Goal: Information Seeking & Learning: Find specific fact

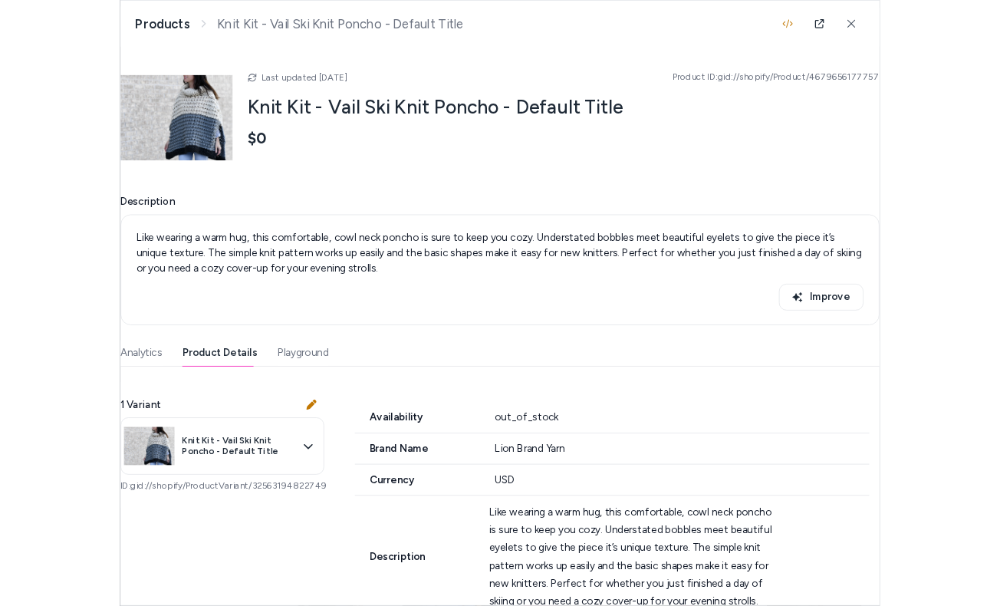
scroll to position [18, 0]
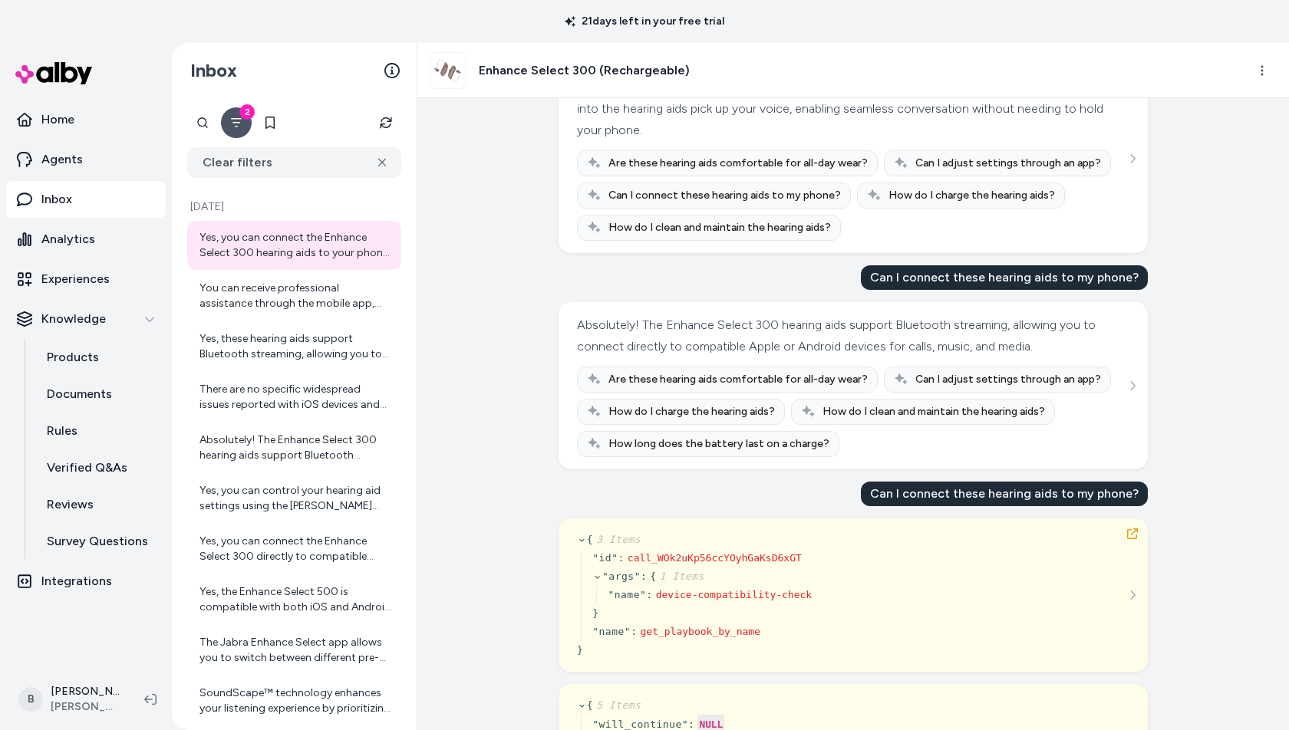
scroll to position [90, 0]
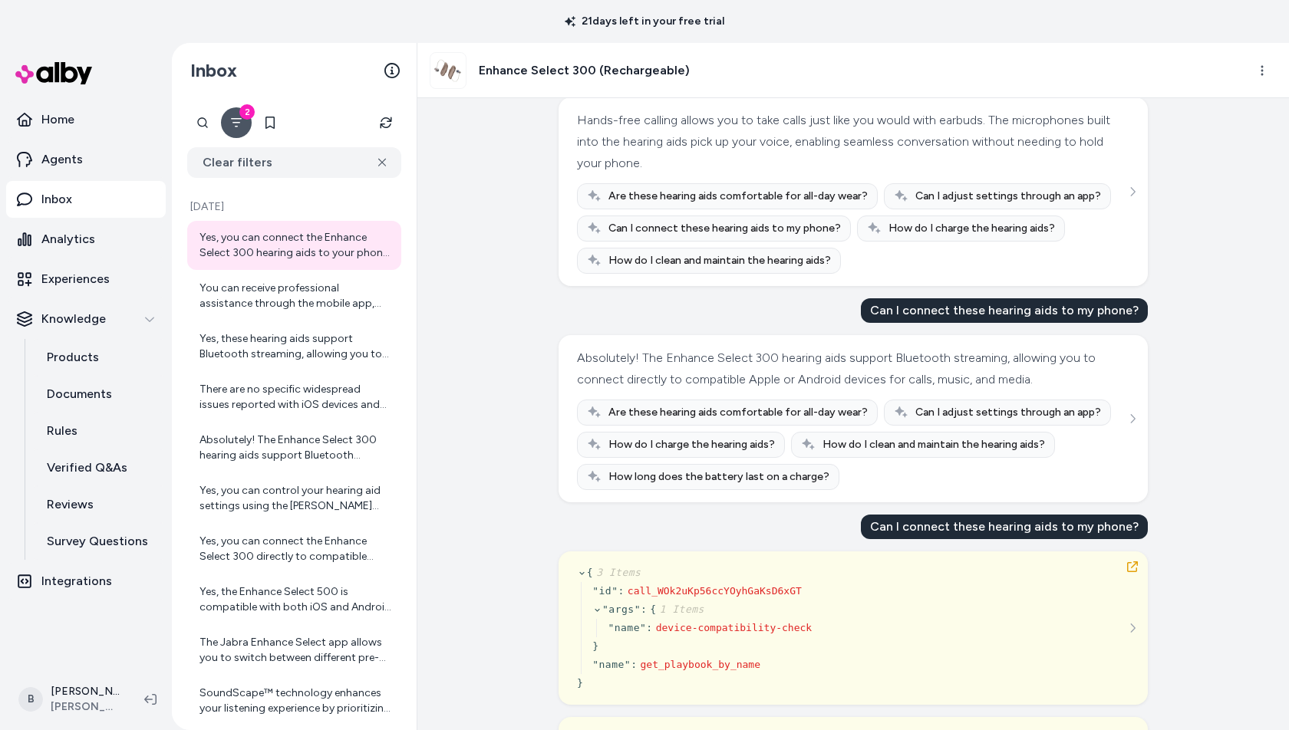
click at [1120, 358] on div "Absolutely! The Enhance Select 300 hearing aids support Bluetooth streaming, al…" at bounding box center [853, 419] width 552 height 143
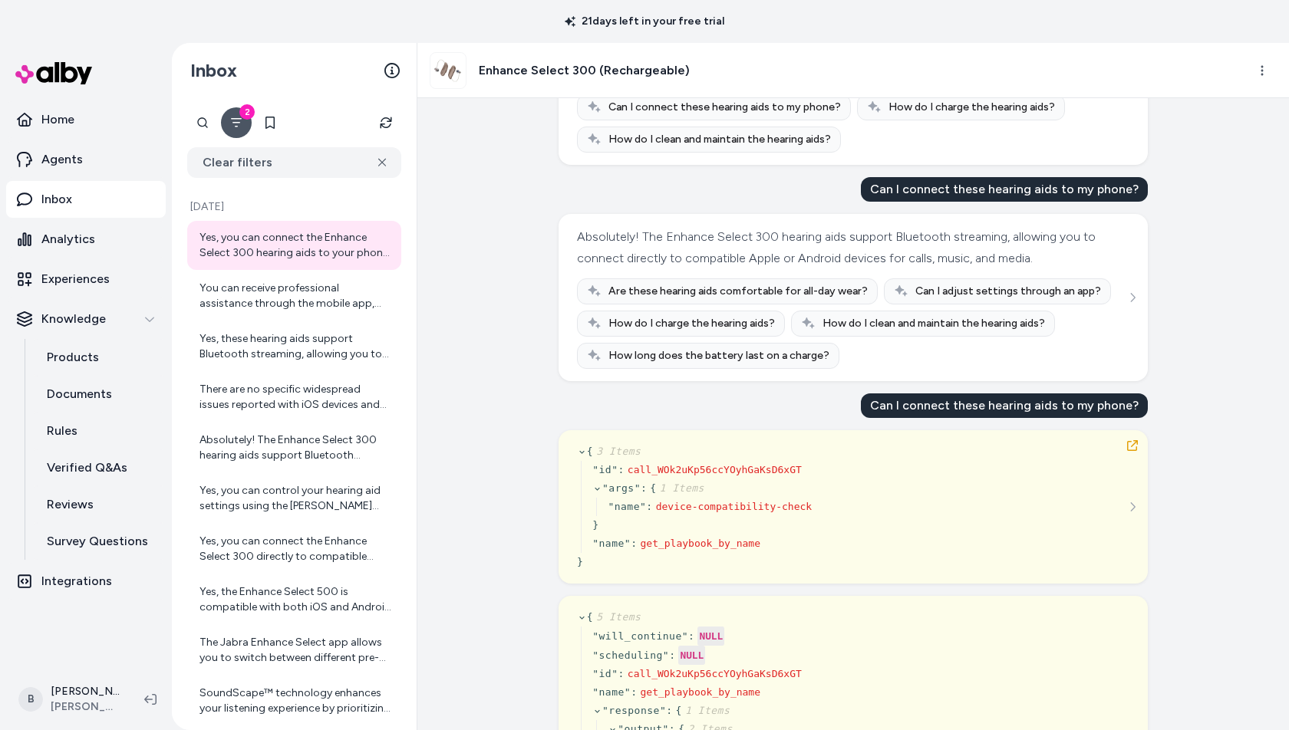
scroll to position [0, 0]
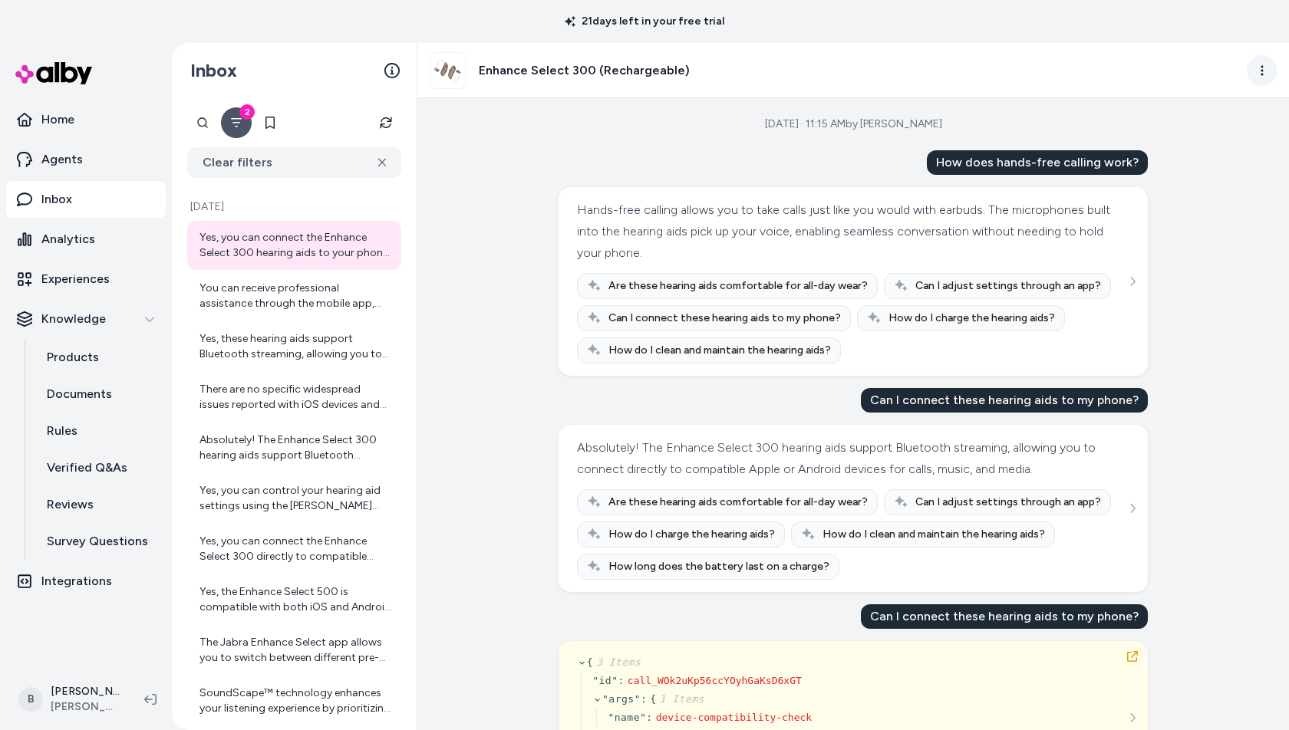
click at [1267, 68] on html "21 days left in your free trial Home Agents Inbox Analytics Experiences Knowled…" at bounding box center [644, 365] width 1289 height 730
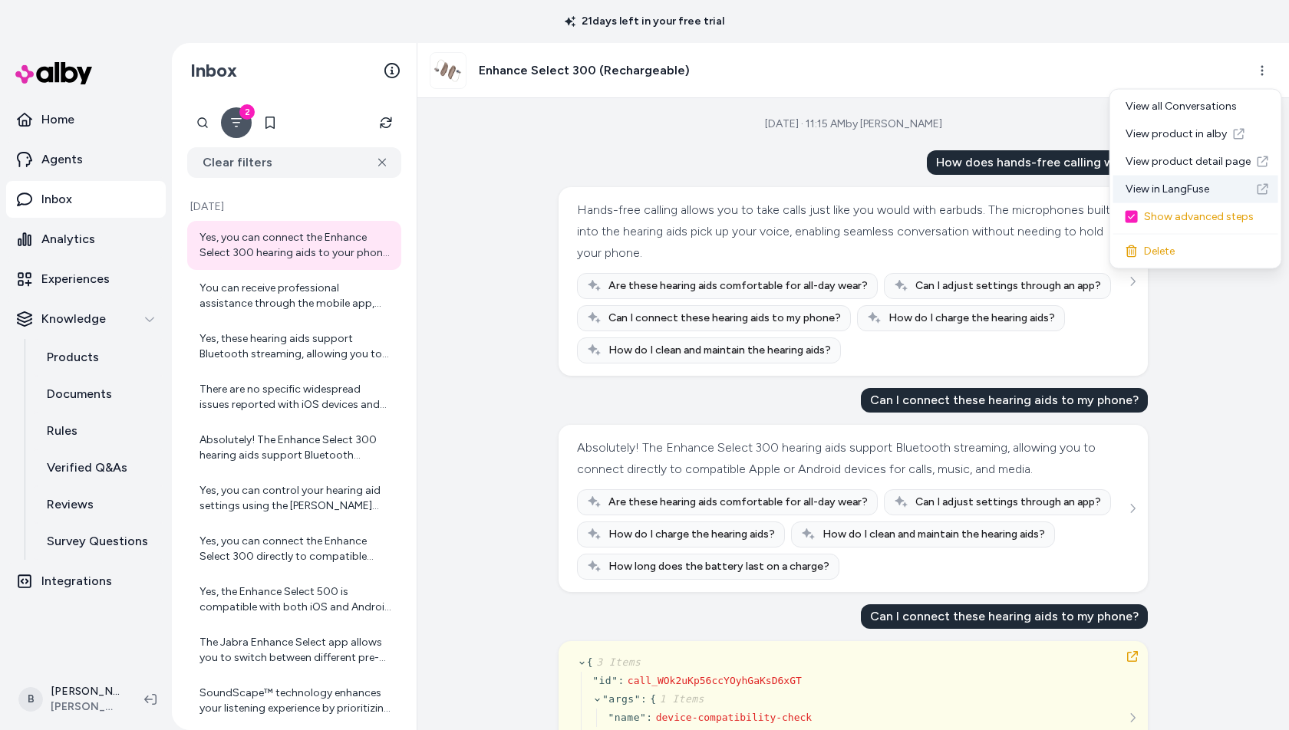
click at [1175, 189] on link "View in LangFuse" at bounding box center [1195, 190] width 165 height 28
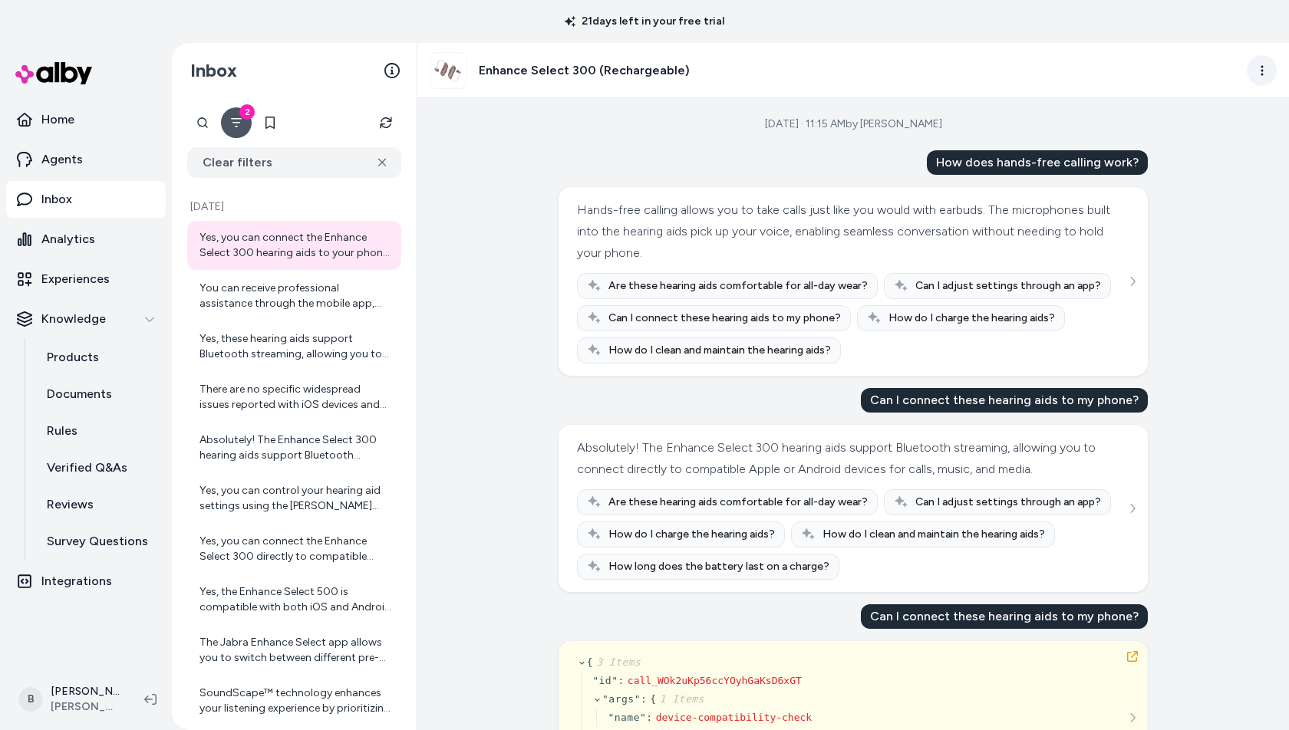
click at [1264, 70] on html "21 days left in your free trial Home Agents Inbox Analytics Experiences Knowled…" at bounding box center [644, 365] width 1289 height 730
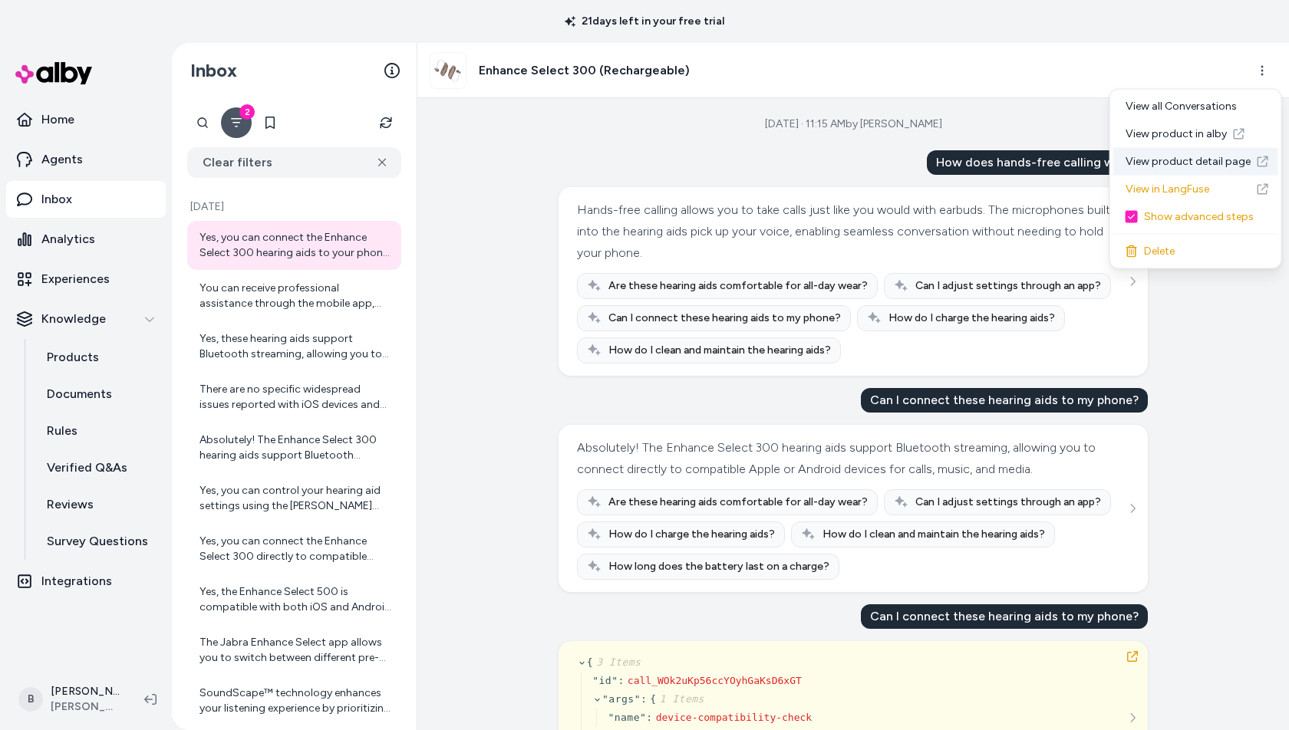
click at [1185, 162] on link "View product detail page" at bounding box center [1195, 162] width 165 height 28
click at [1264, 64] on html "21 days left in your free trial Home Agents Inbox Analytics Experiences Knowled…" at bounding box center [644, 365] width 1289 height 730
click at [1204, 133] on link "View product in alby" at bounding box center [1195, 134] width 165 height 28
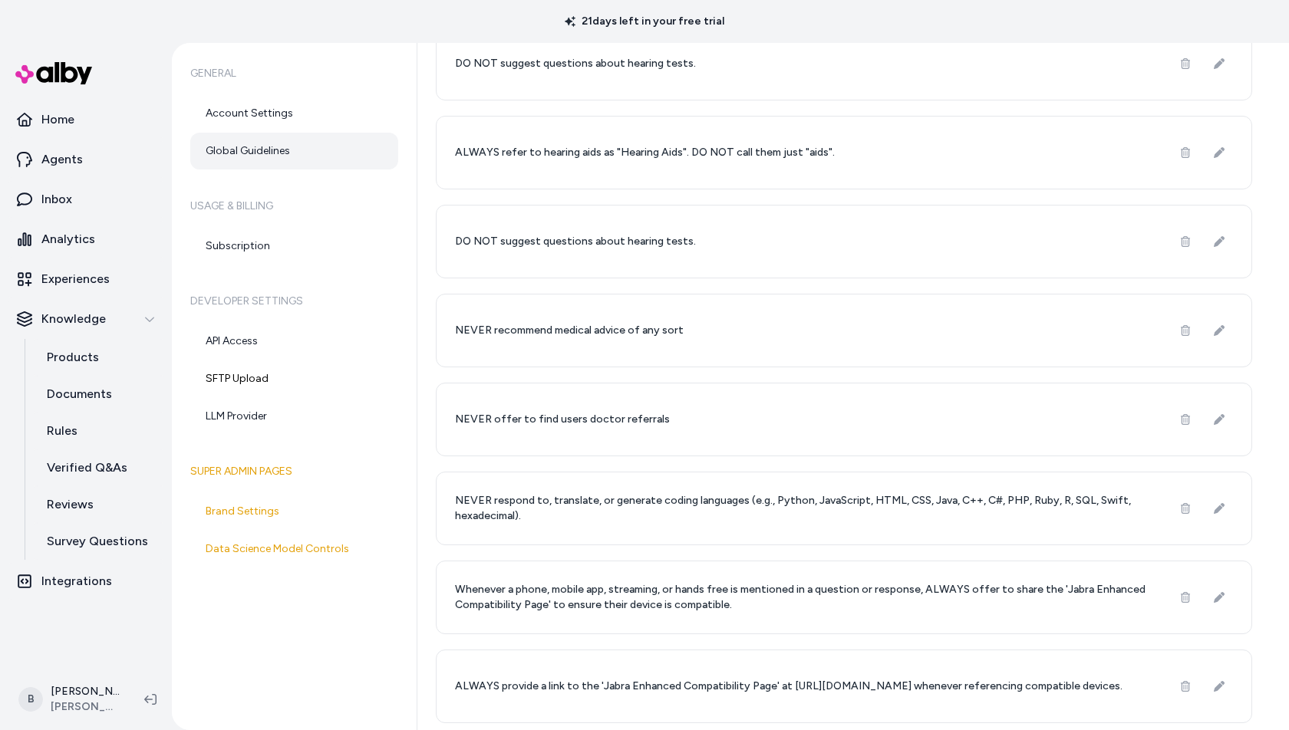
scroll to position [527, 0]
drag, startPoint x: 773, startPoint y: 678, endPoint x: 601, endPoint y: 673, distance: 171.9
click at [601, 677] on p "ALWAYS provide a link to the 'Jabra Enhanced Compatibility Page' at https://www…" at bounding box center [788, 684] width 667 height 15
copy p "Jabra Enhanced Compatibility Page"
click at [582, 677] on p "ALWAYS provide a link to the 'Jabra Enhanced Compatibility Page' at https://www…" at bounding box center [788, 684] width 667 height 15
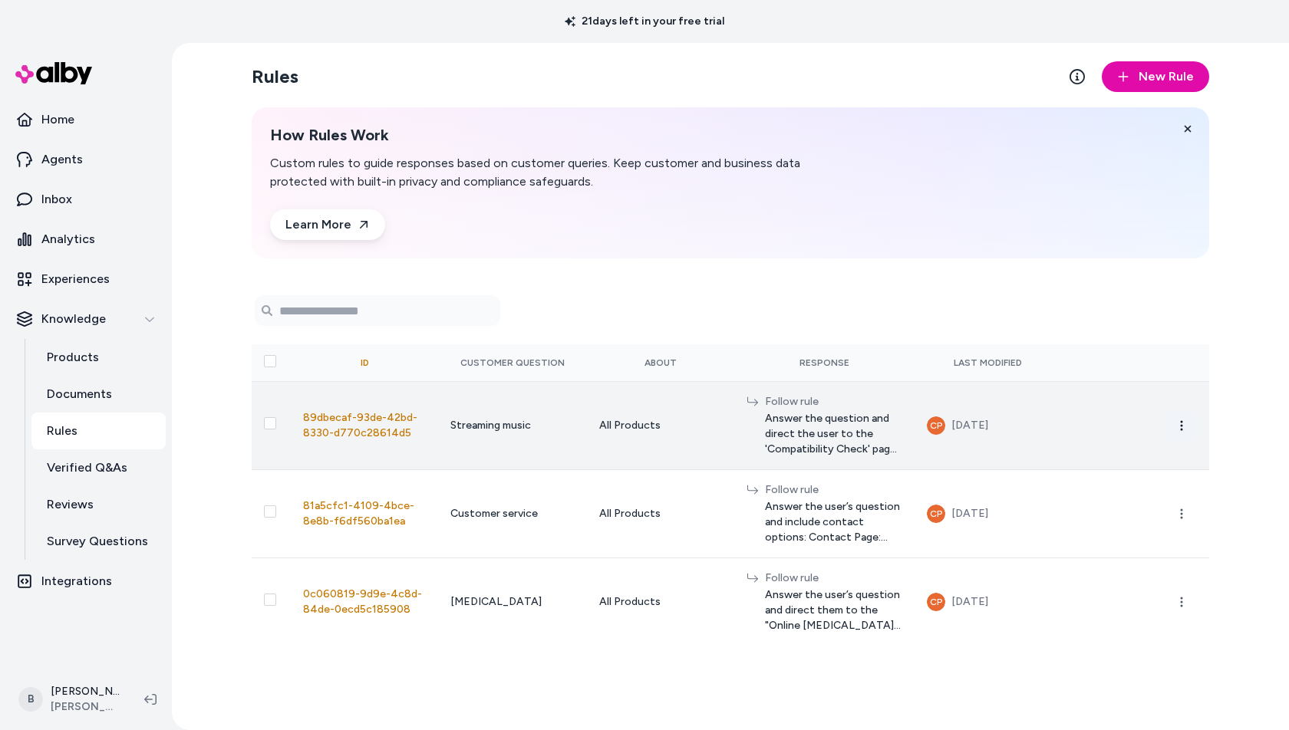
click at [1182, 428] on icon "button" at bounding box center [1181, 426] width 12 height 12
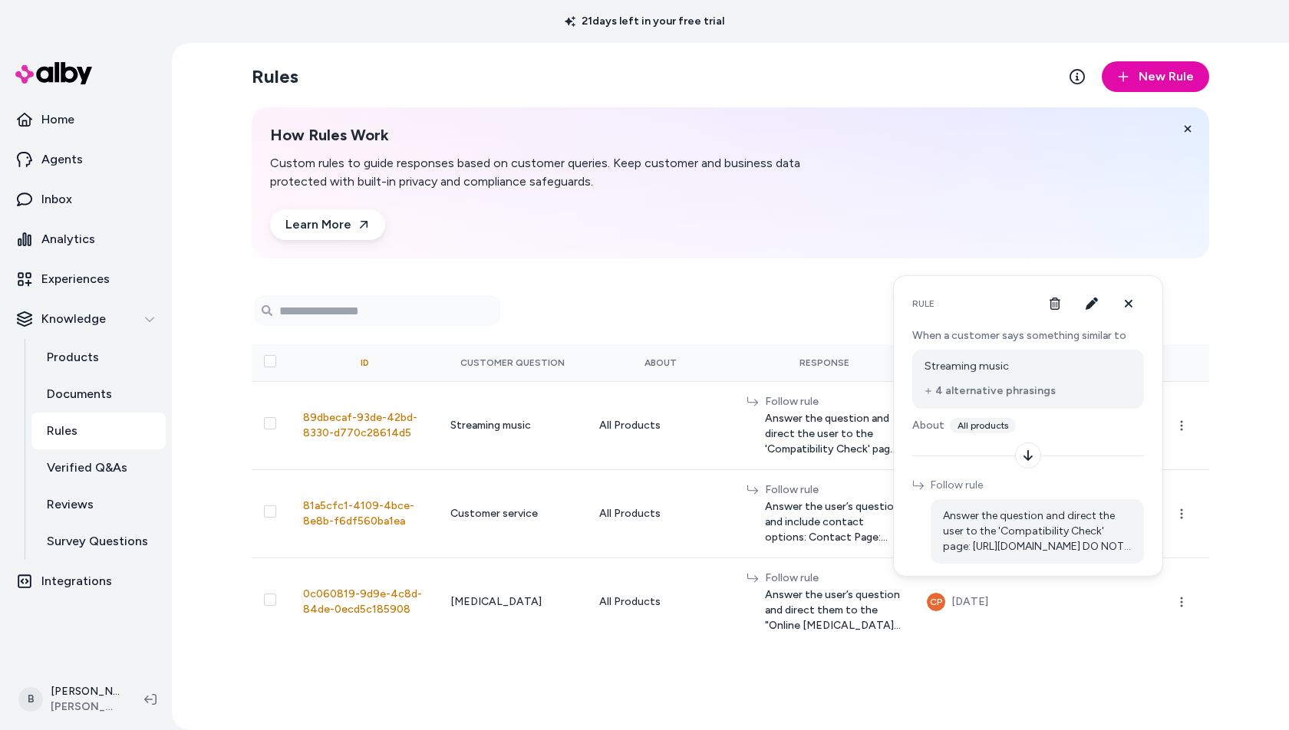
click at [1001, 392] on button "4 alternative phrasings" at bounding box center [989, 391] width 131 height 15
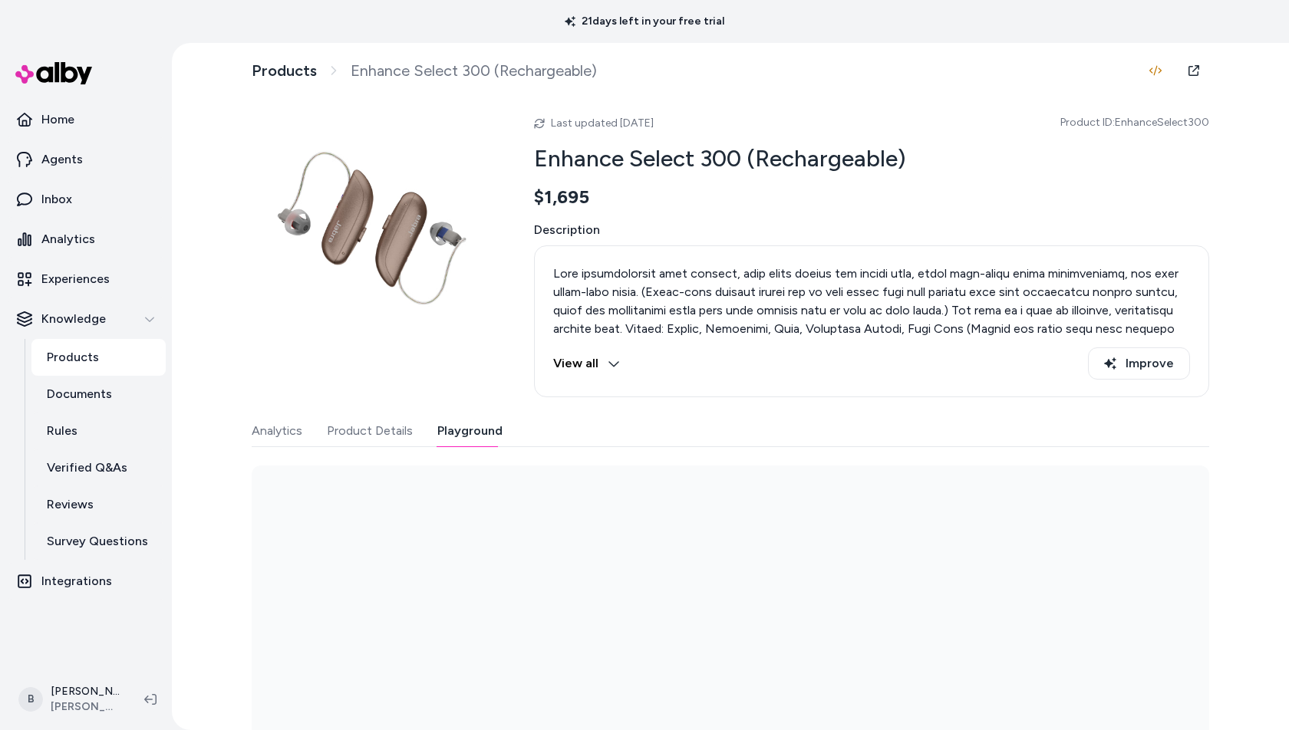
click at [455, 429] on button "Playground" at bounding box center [469, 431] width 65 height 31
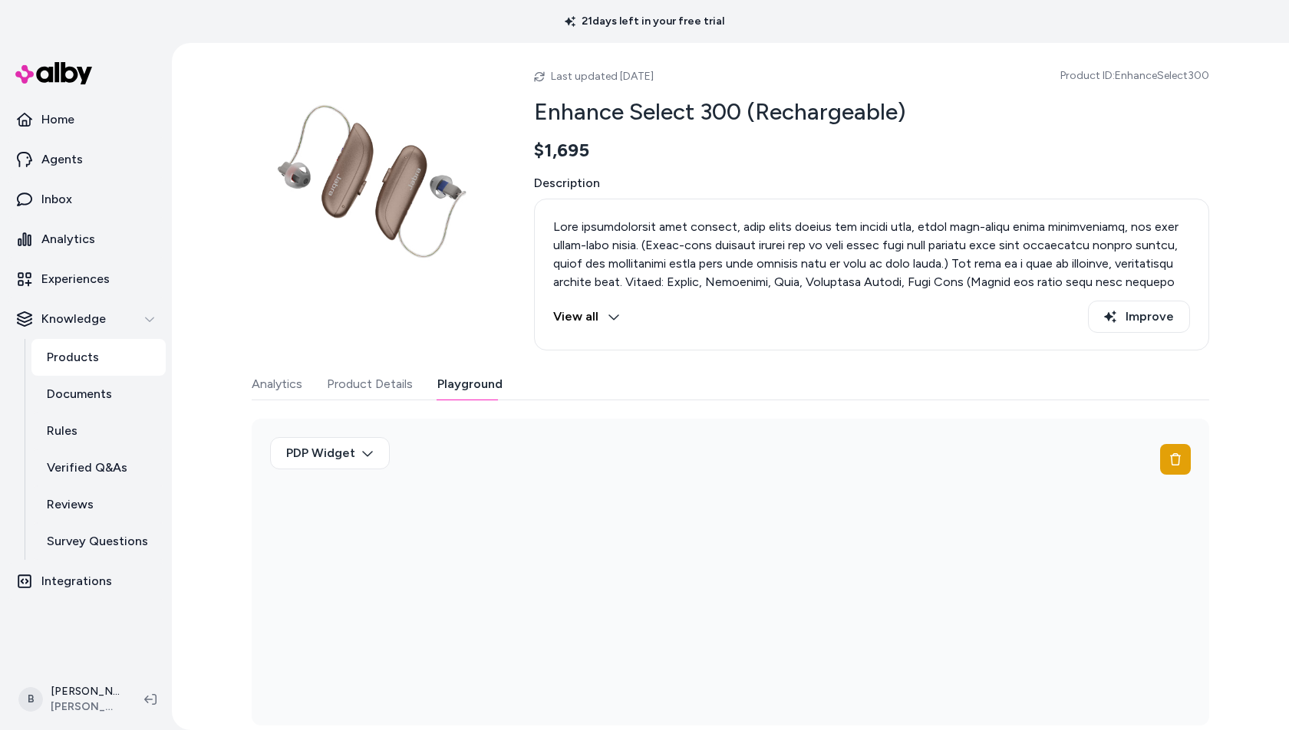
scroll to position [52, 0]
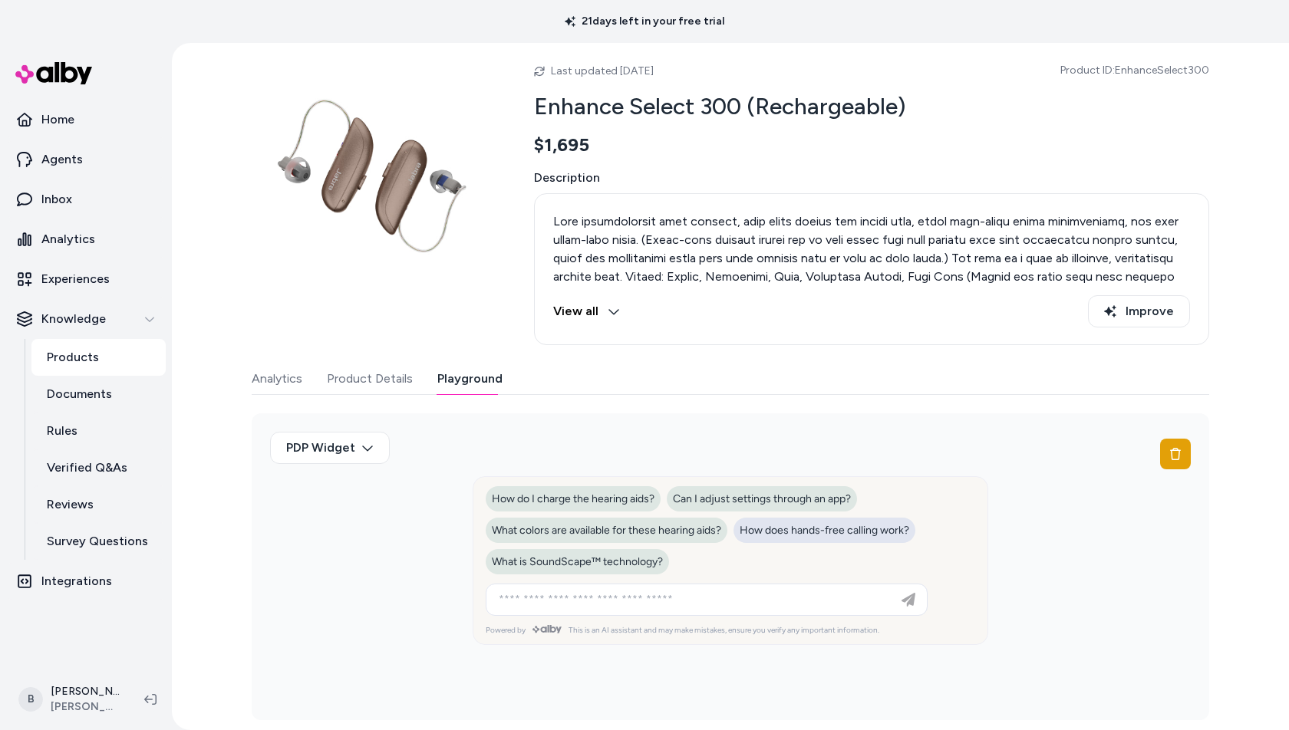
click at [820, 528] on span "How does hands-free calling work?" at bounding box center [825, 530] width 170 height 13
type input "**********"
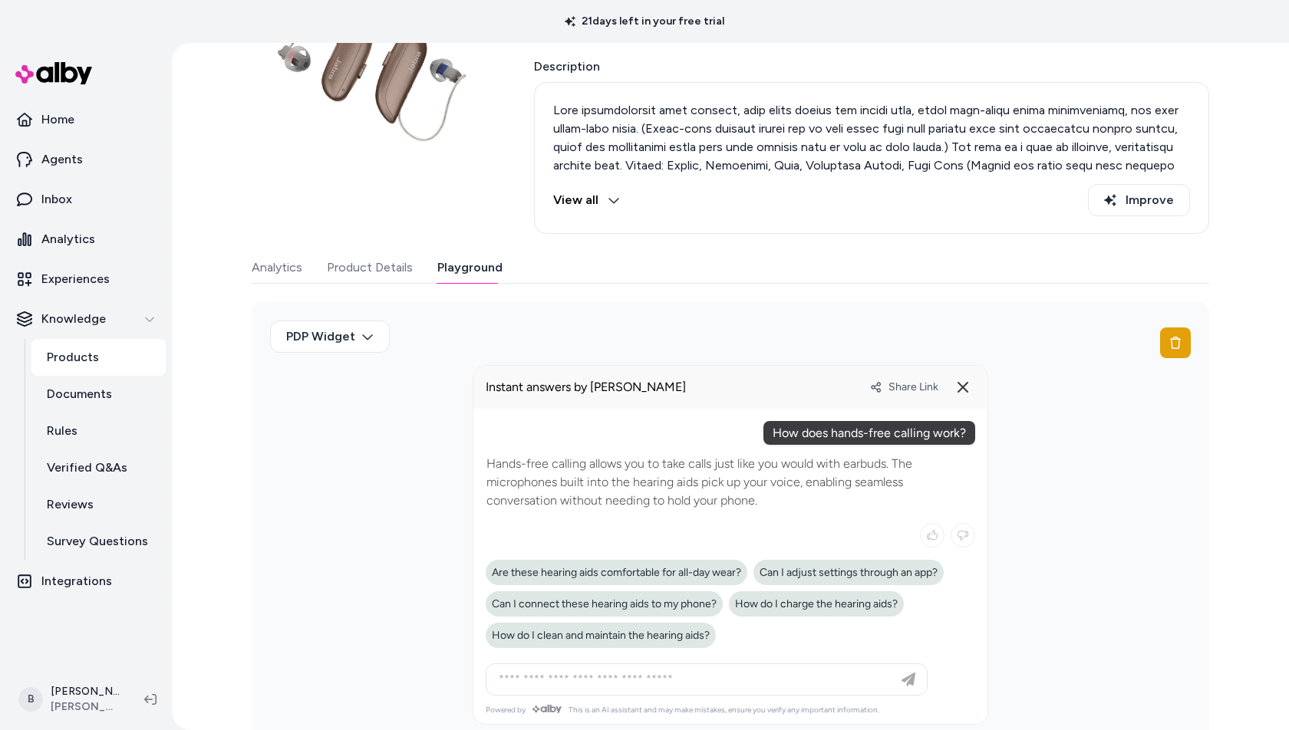
scroll to position [167, 0]
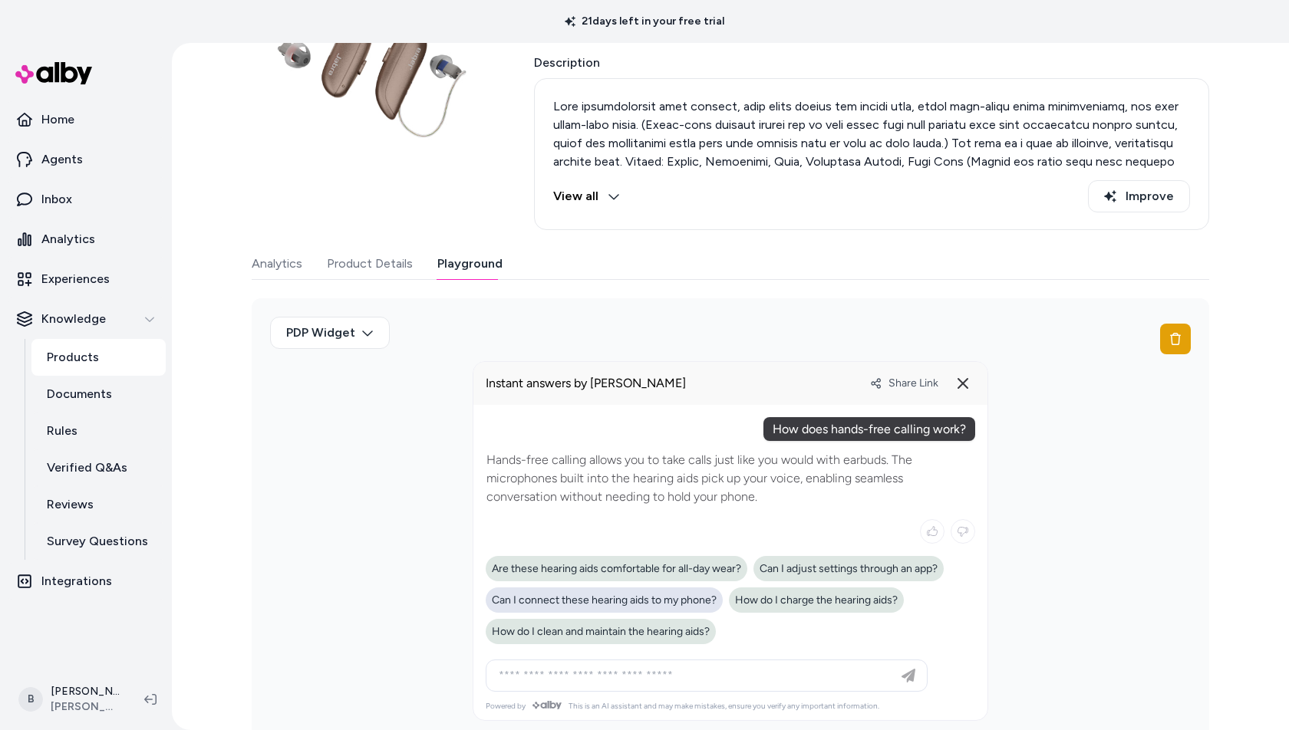
click at [583, 594] on span "Can I connect these hearing aids to my phone?" at bounding box center [604, 600] width 225 height 13
type input "**********"
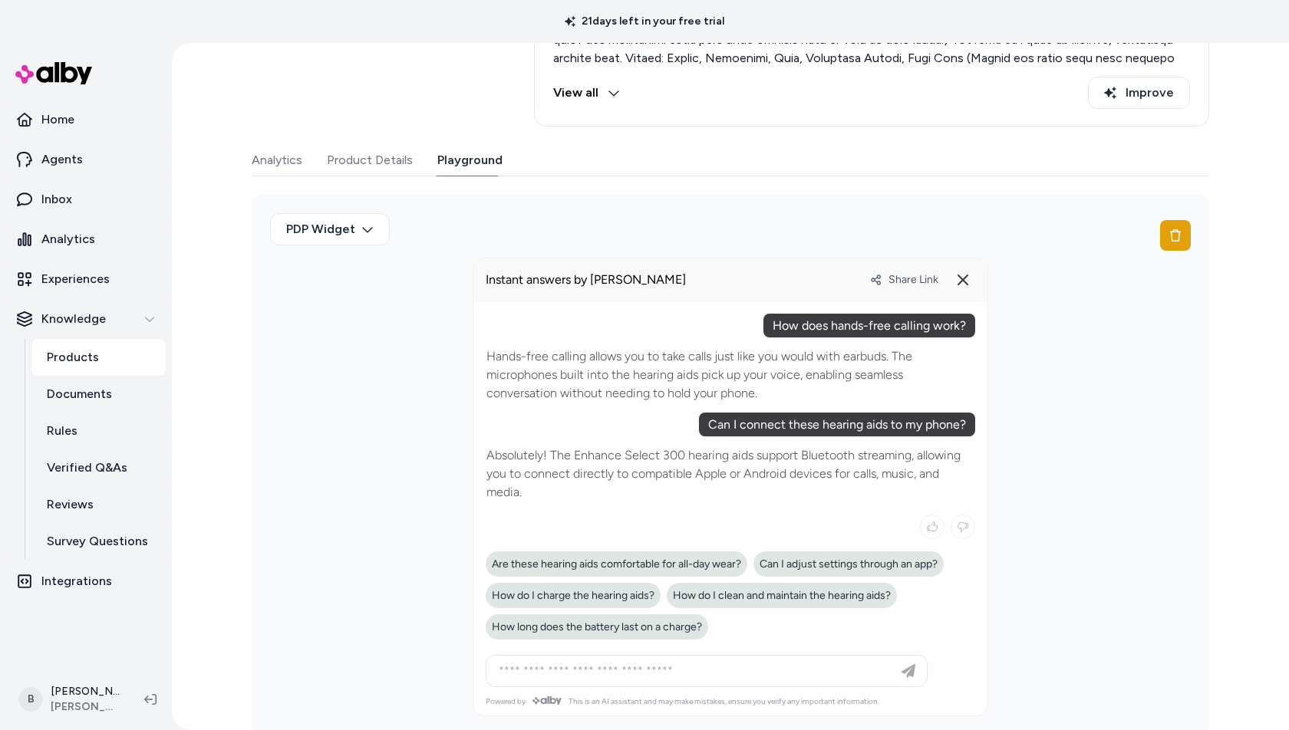
scroll to position [281, 0]
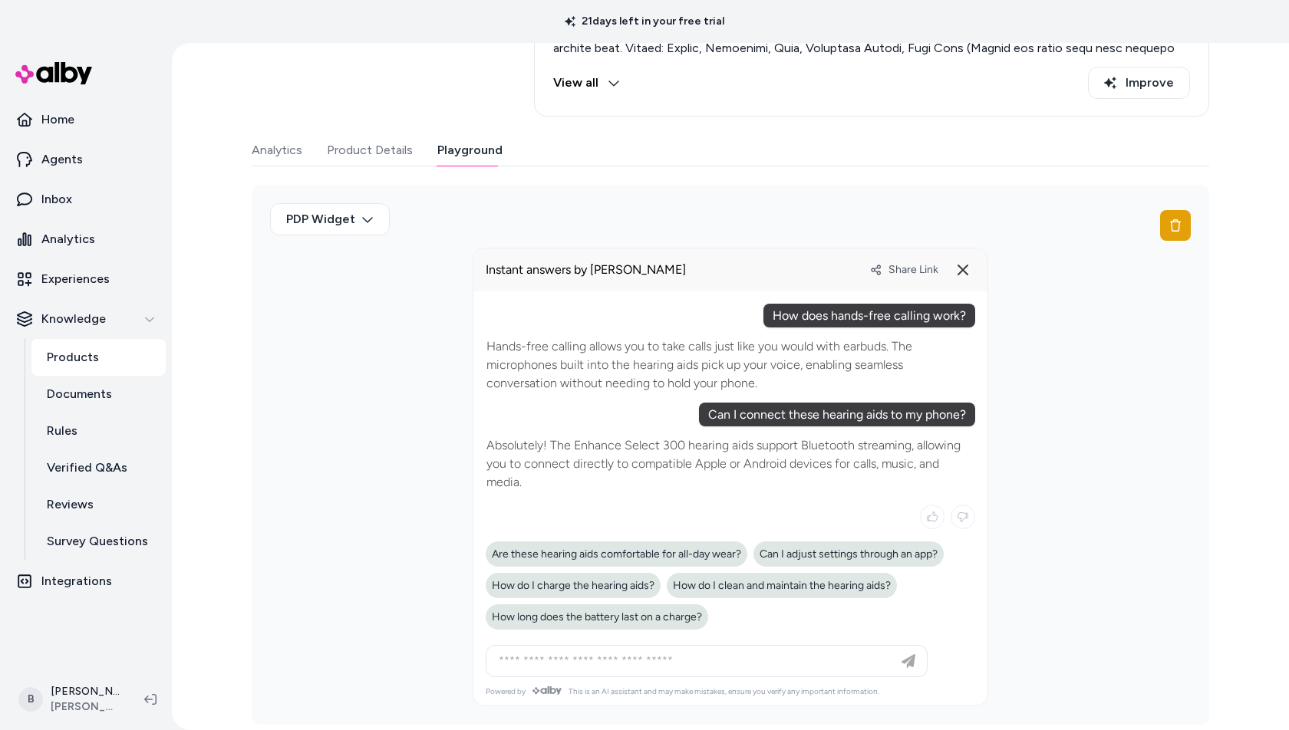
click at [806, 410] on div "Can I connect these hearing aids to my phone?" at bounding box center [837, 415] width 276 height 24
click at [634, 669] on div at bounding box center [706, 661] width 434 height 31
click at [632, 664] on input at bounding box center [691, 661] width 404 height 18
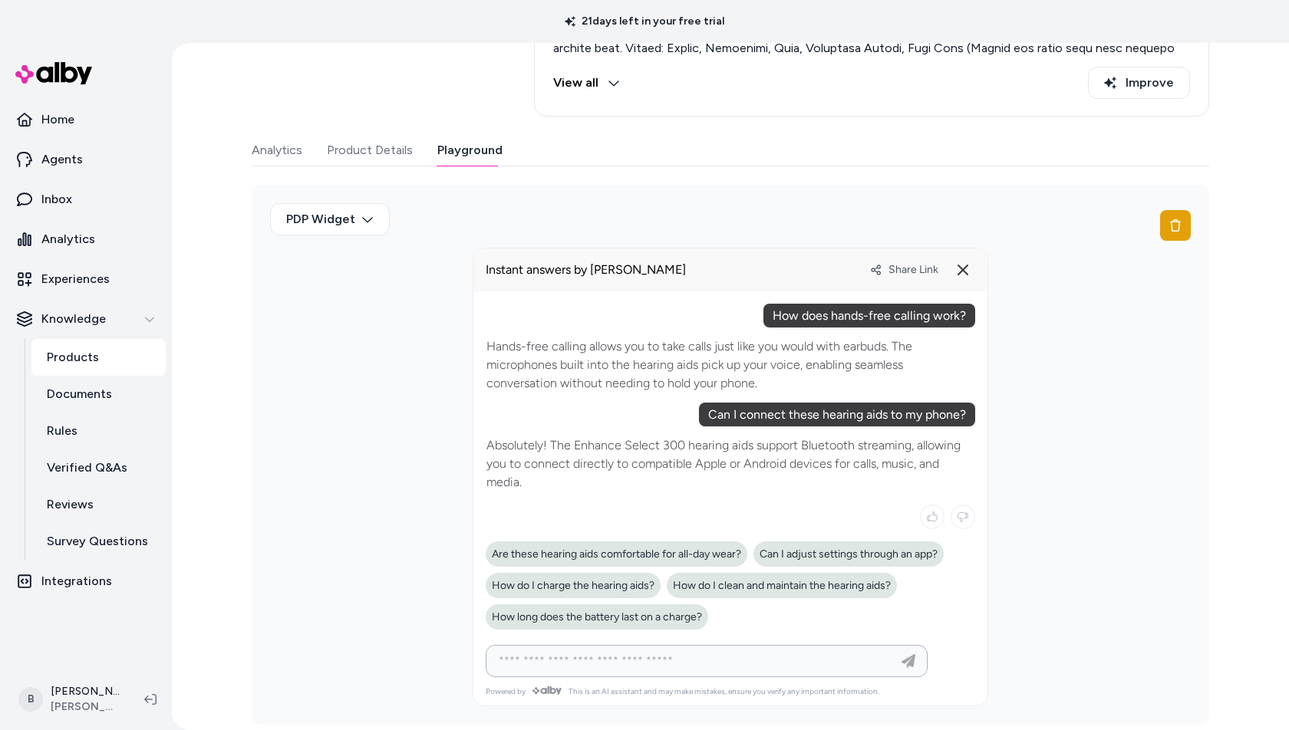
paste input "**********"
type input "**********"
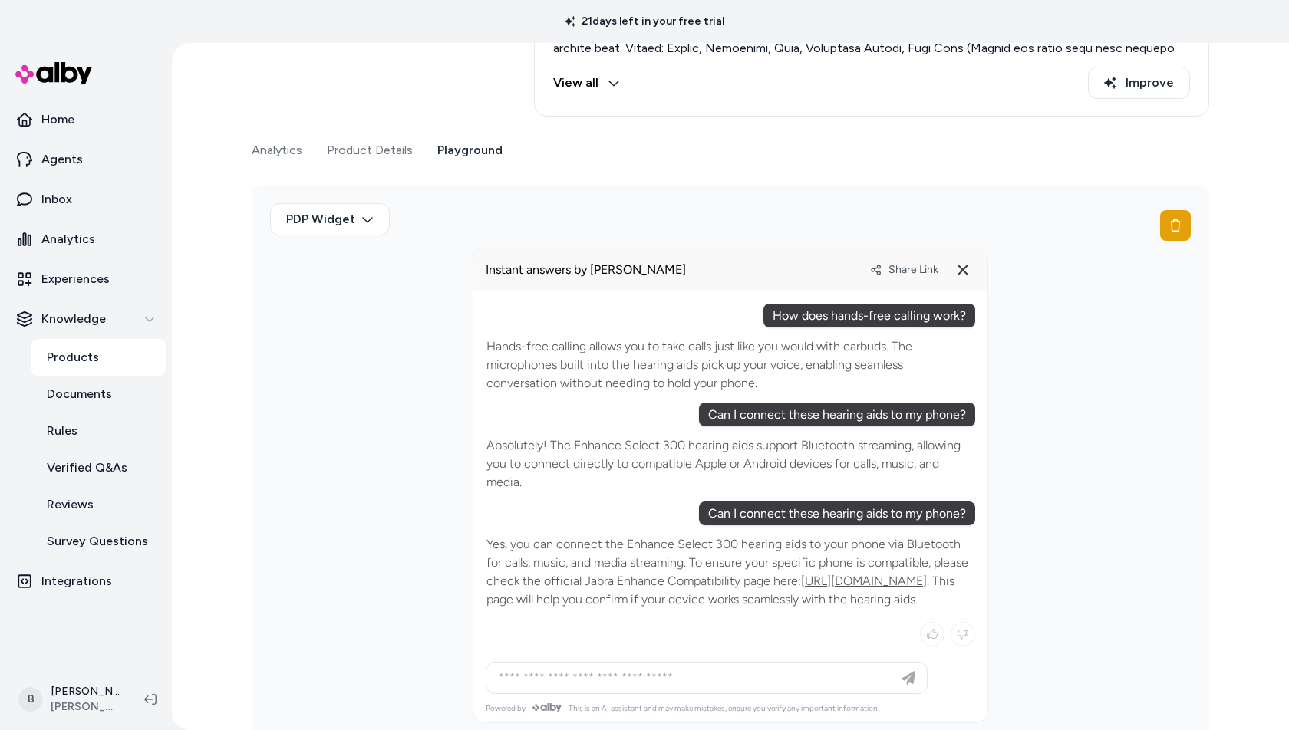
click at [923, 609] on p "Yes, you can connect the Enhance Select 300 hearing aids to your phone via Blue…" at bounding box center [730, 572] width 488 height 74
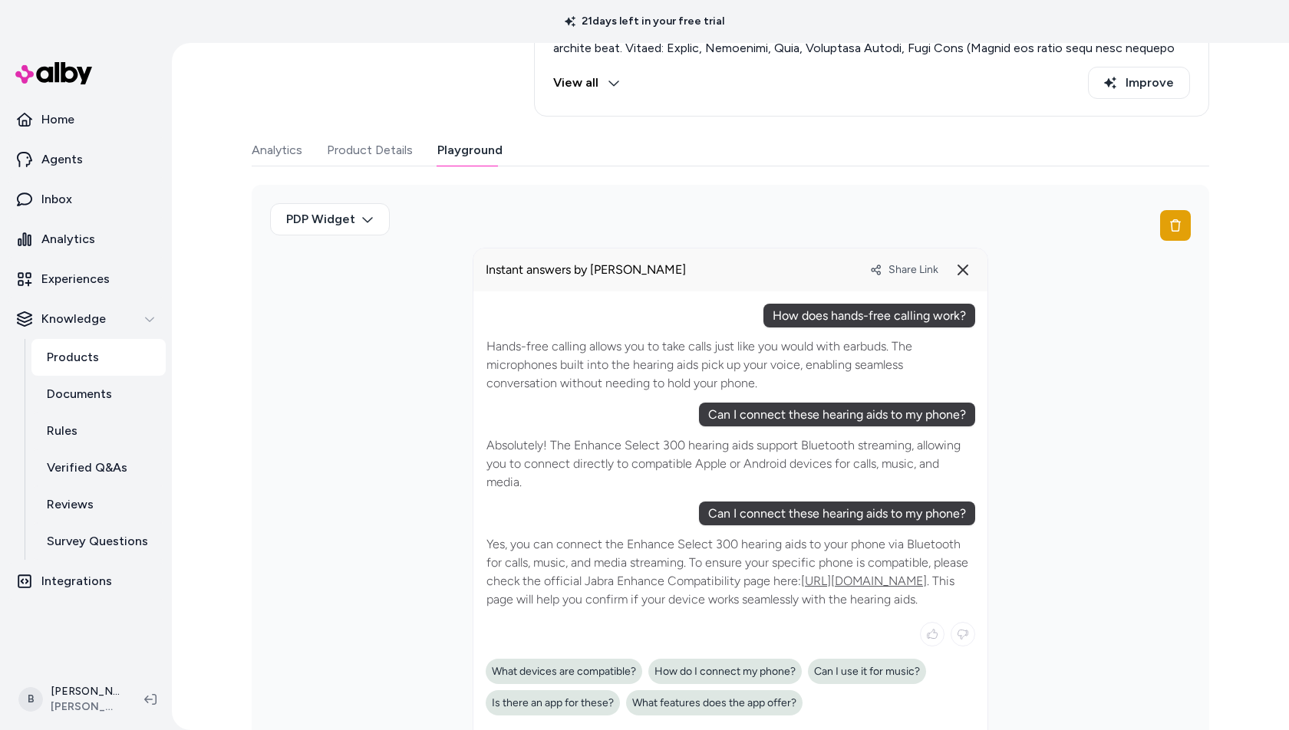
click at [822, 410] on div "Can I connect these hearing aids to my phone?" at bounding box center [837, 415] width 276 height 24
click at [965, 265] on line at bounding box center [962, 269] width 9 height 9
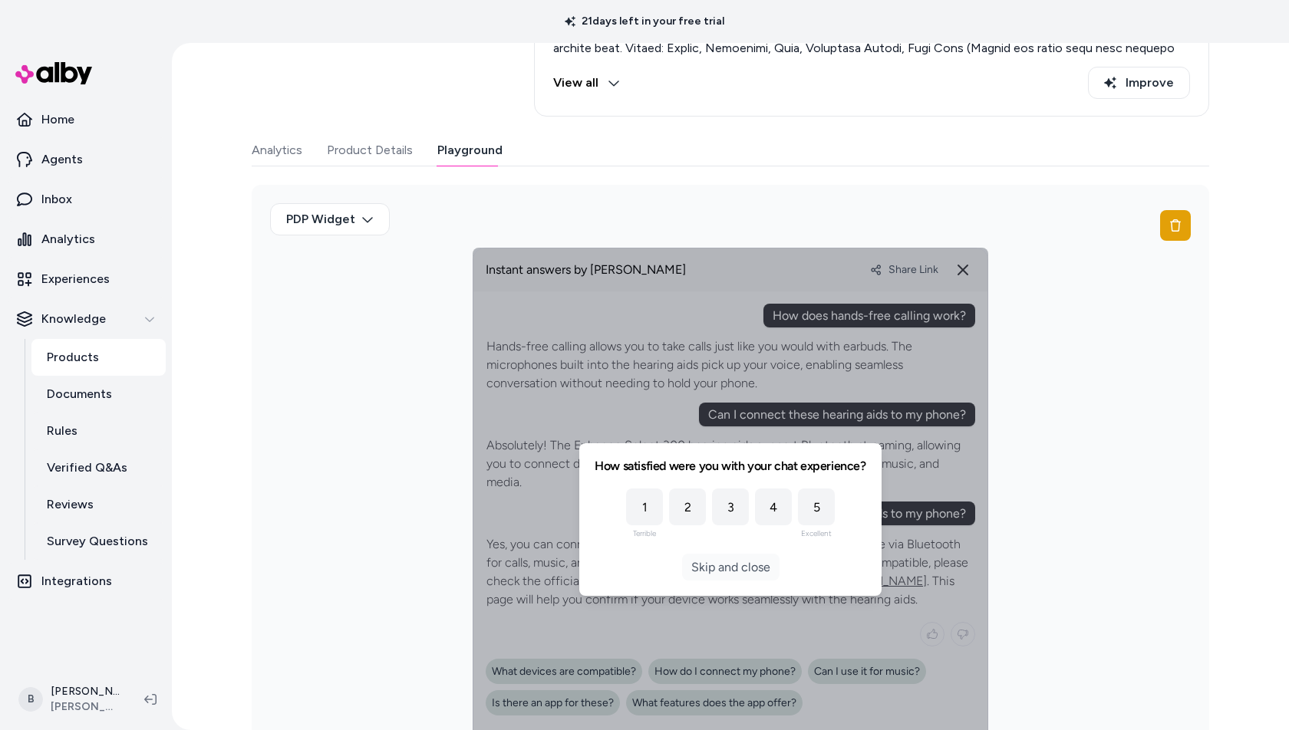
click at [745, 573] on button "Skip and close" at bounding box center [730, 567] width 97 height 27
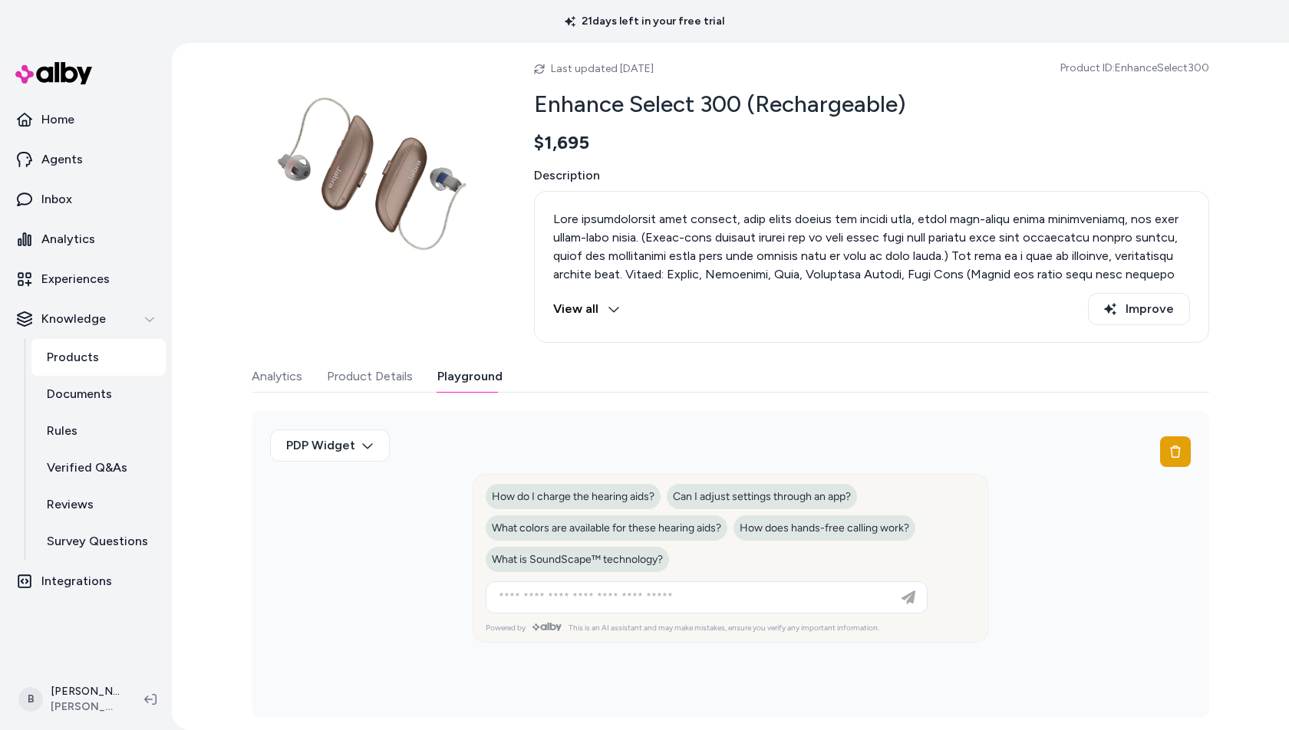
scroll to position [52, 0]
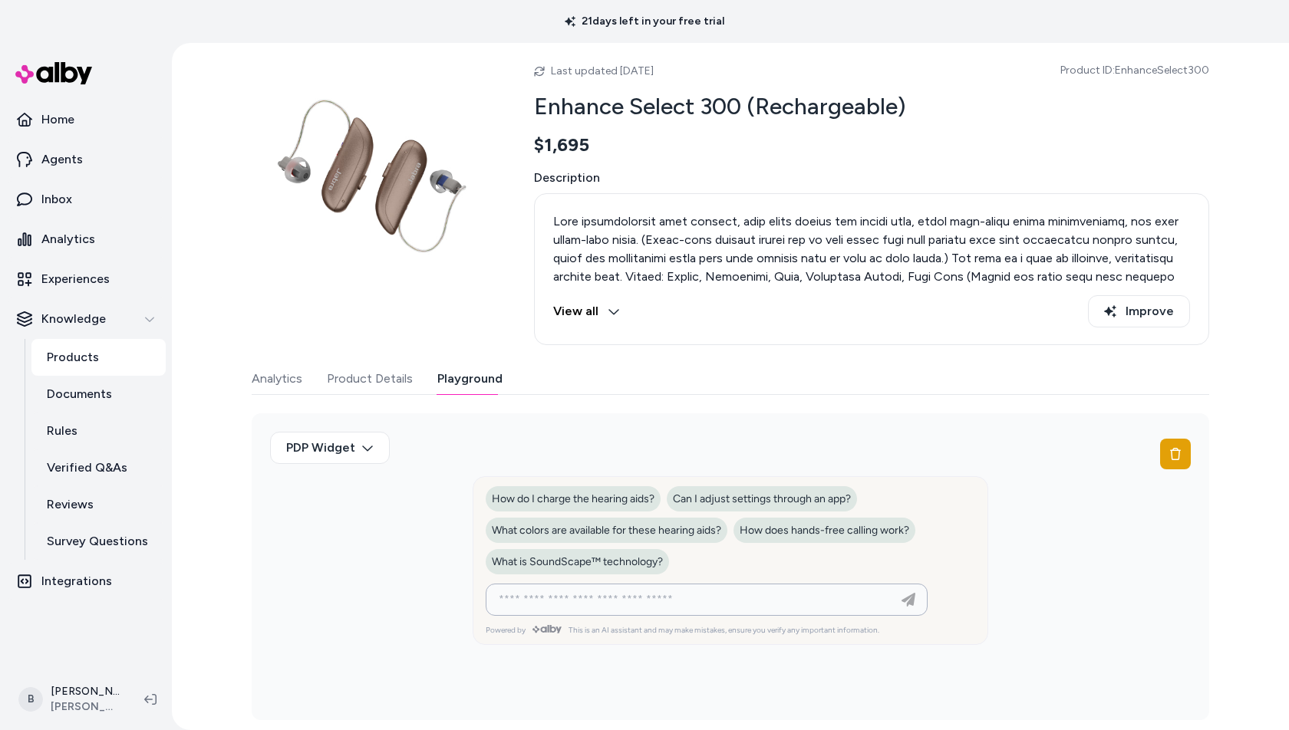
click at [575, 598] on input at bounding box center [691, 600] width 404 height 18
paste input "**********"
type input "**********"
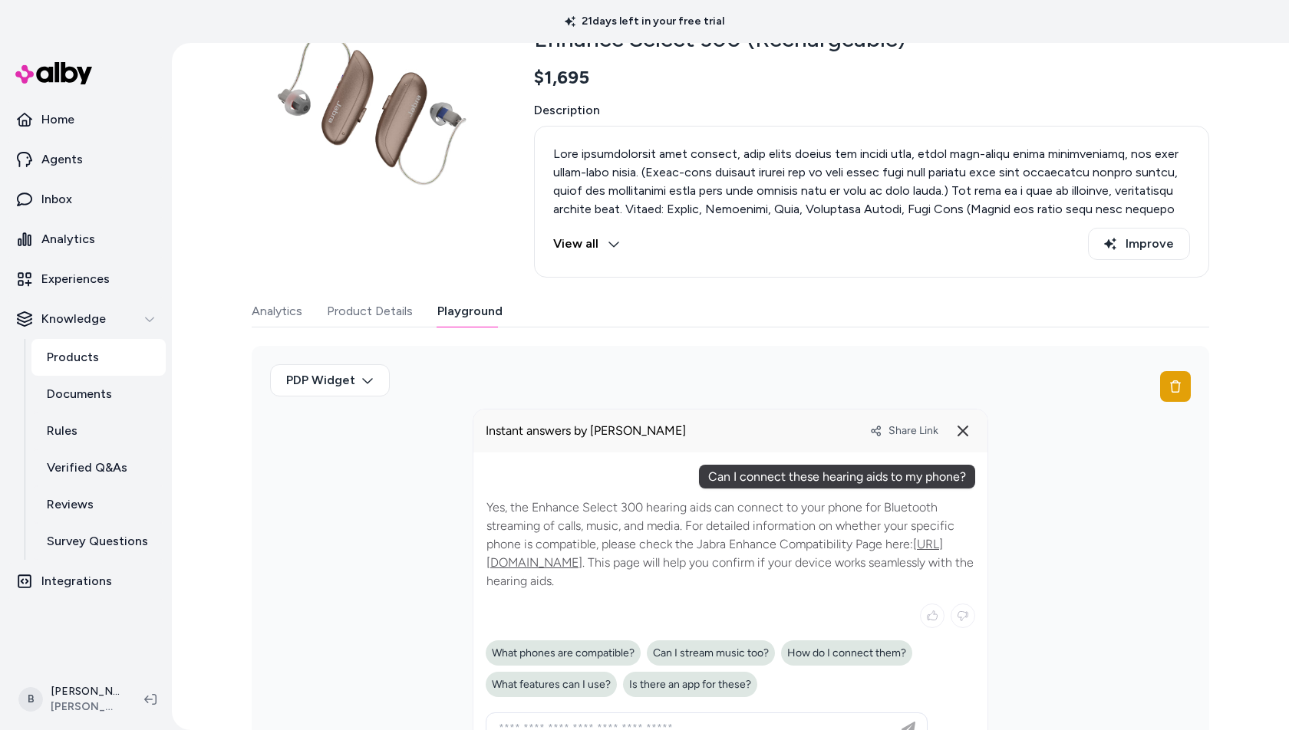
scroll to position [126, 0]
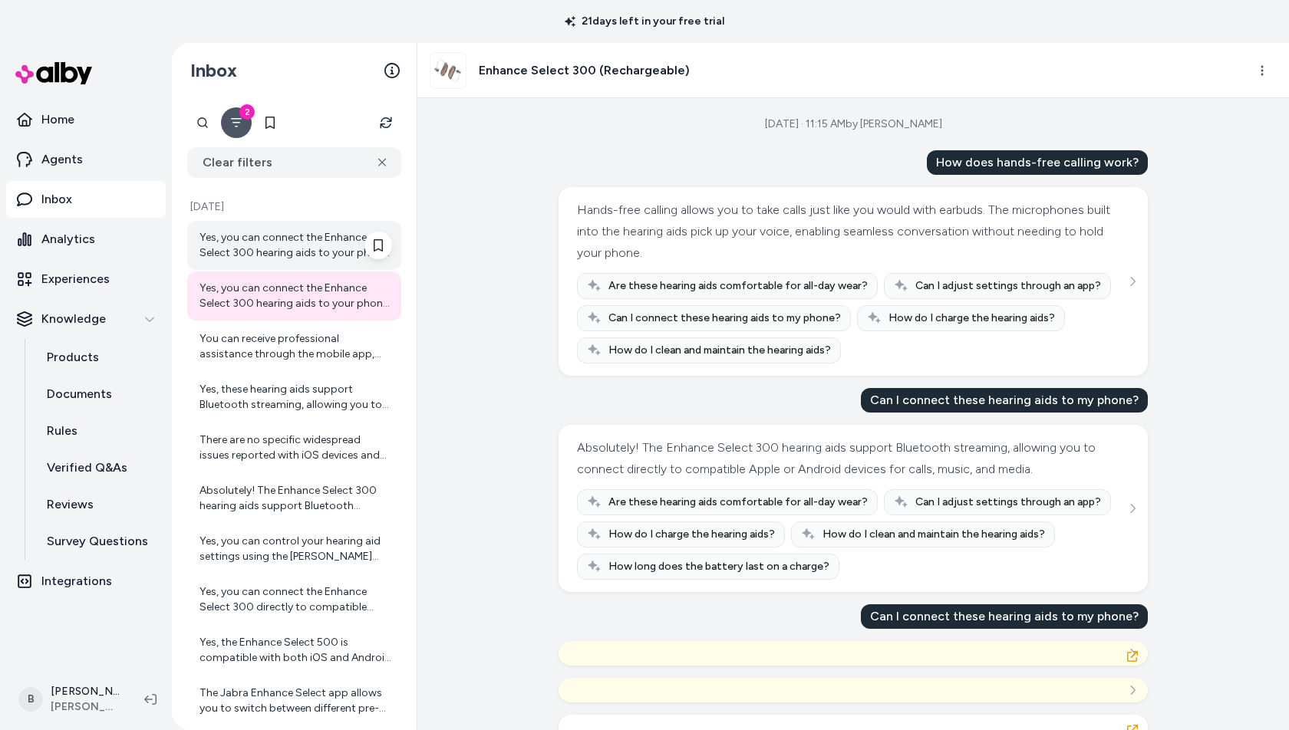
click at [263, 241] on div "Yes, you can connect the Enhance Select 300 hearing aids to your phone via Blue…" at bounding box center [295, 245] width 193 height 31
click at [267, 221] on div "Yes, the Enhance Select 300 hearing aids can connect to your phone for Bluetoot…" at bounding box center [294, 245] width 214 height 49
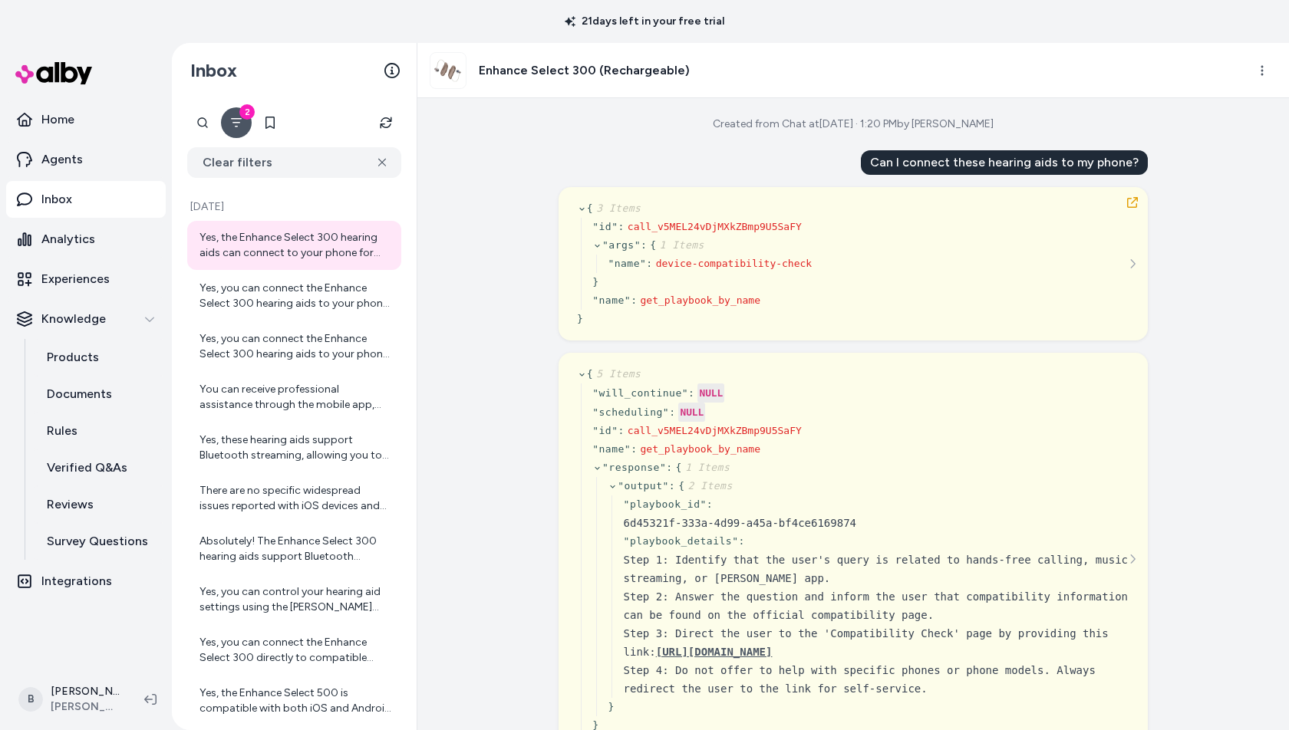
click at [450, 189] on div "Created from Chat at Sep 15, 2025 · 1:20 PM by Bryan Estes Can I connect these …" at bounding box center [853, 414] width 872 height 632
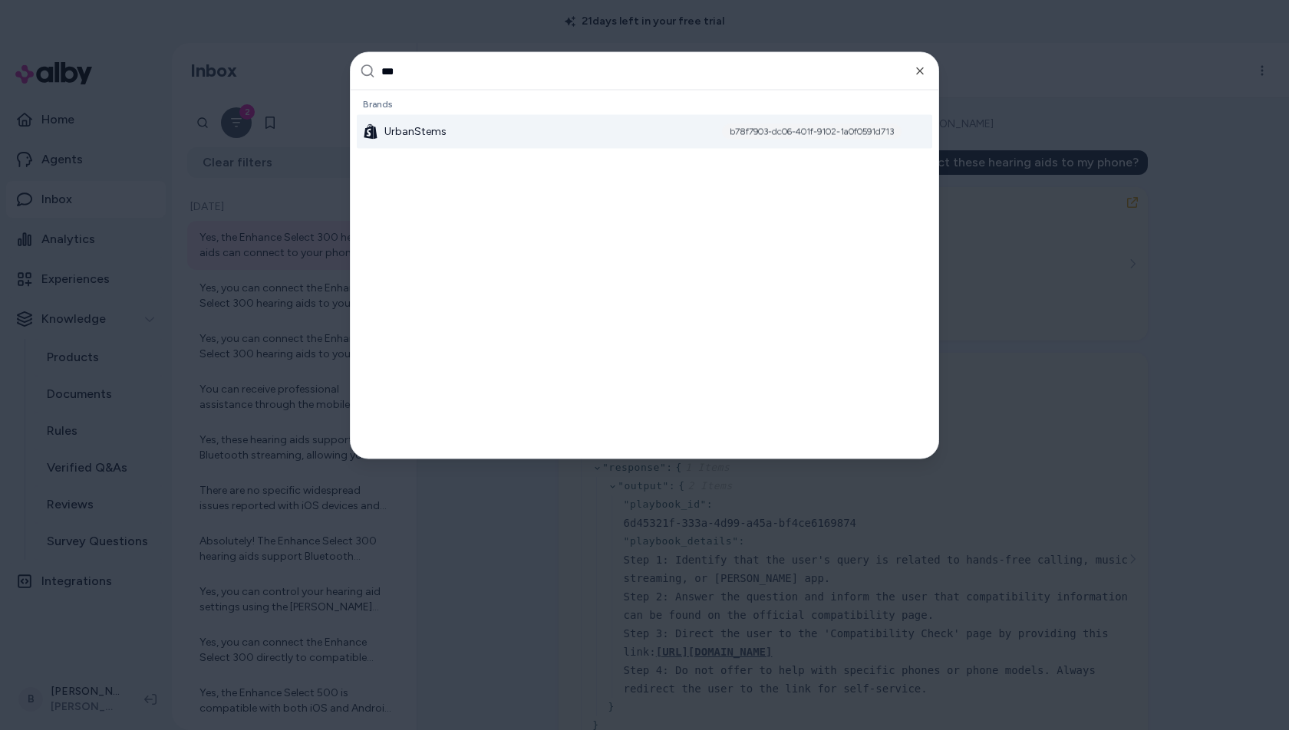
type input "****"
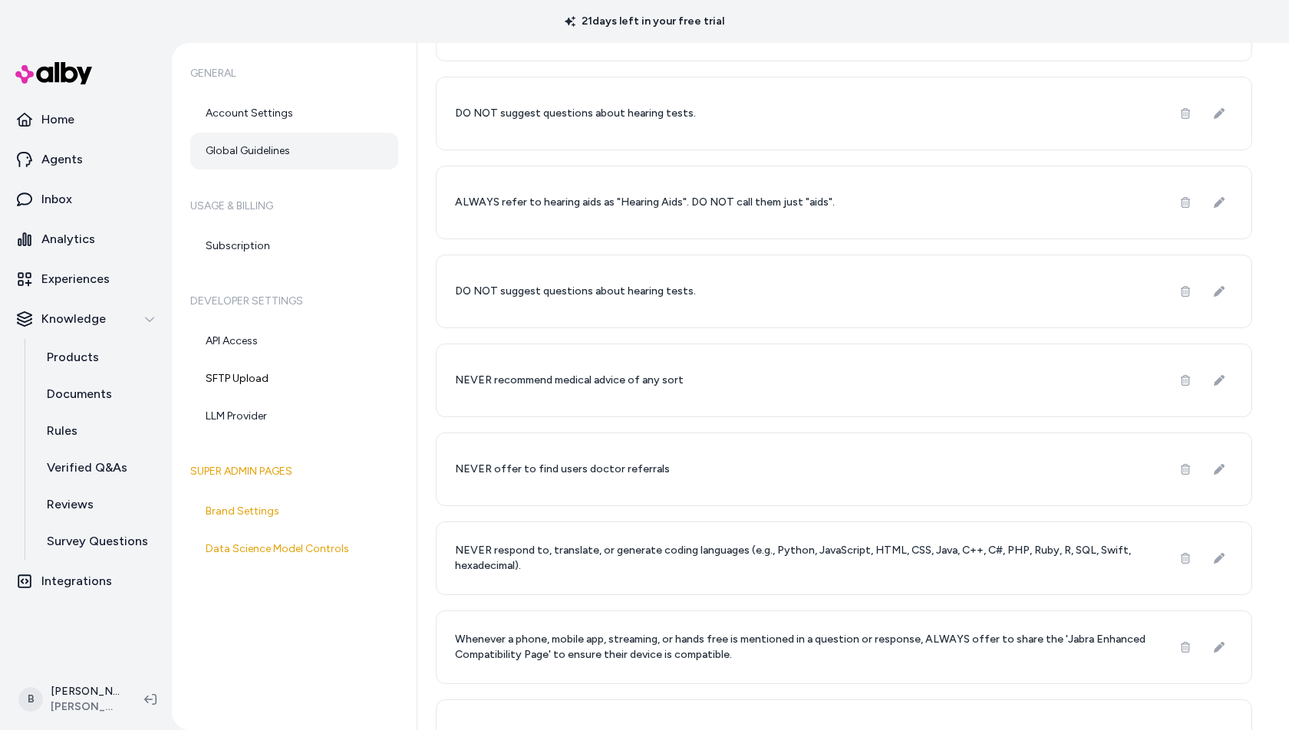
scroll to position [527, 0]
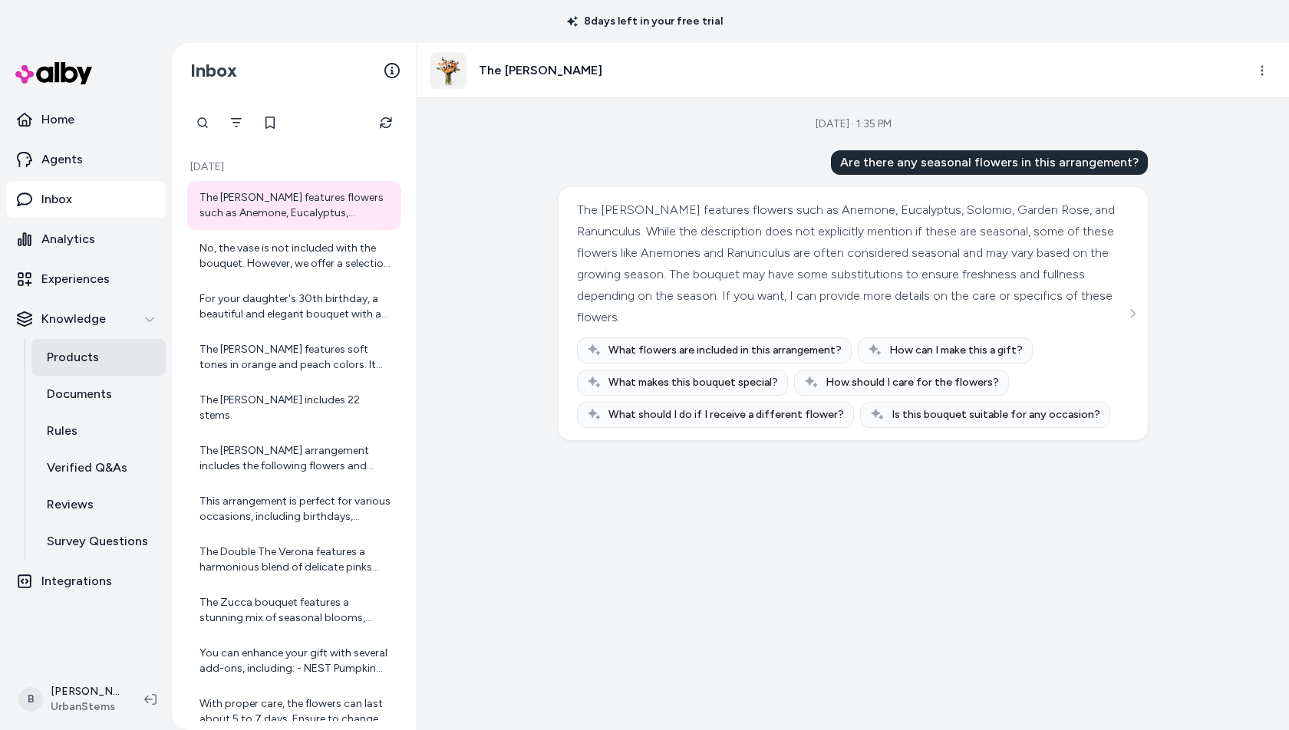
click at [81, 354] on p "Products" at bounding box center [73, 357] width 52 height 18
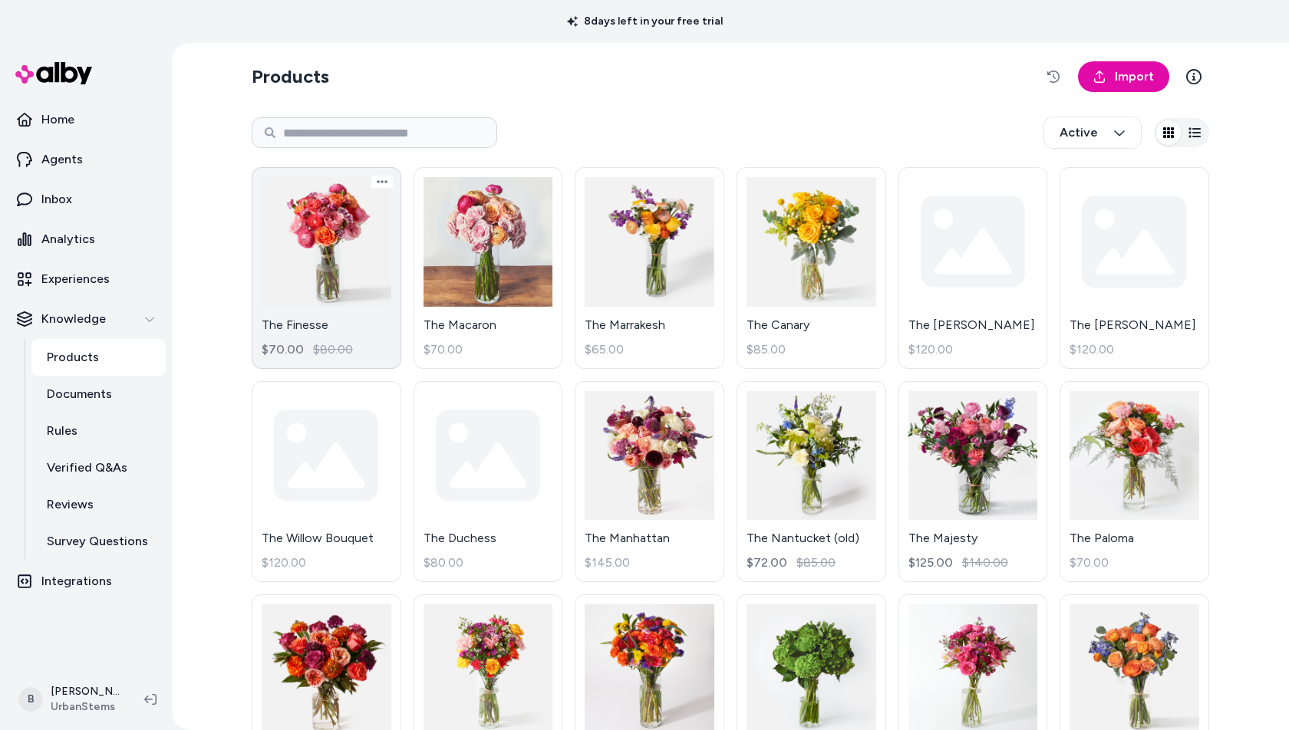
click at [293, 249] on link "The Finesse $70.00 $80.00" at bounding box center [327, 268] width 150 height 202
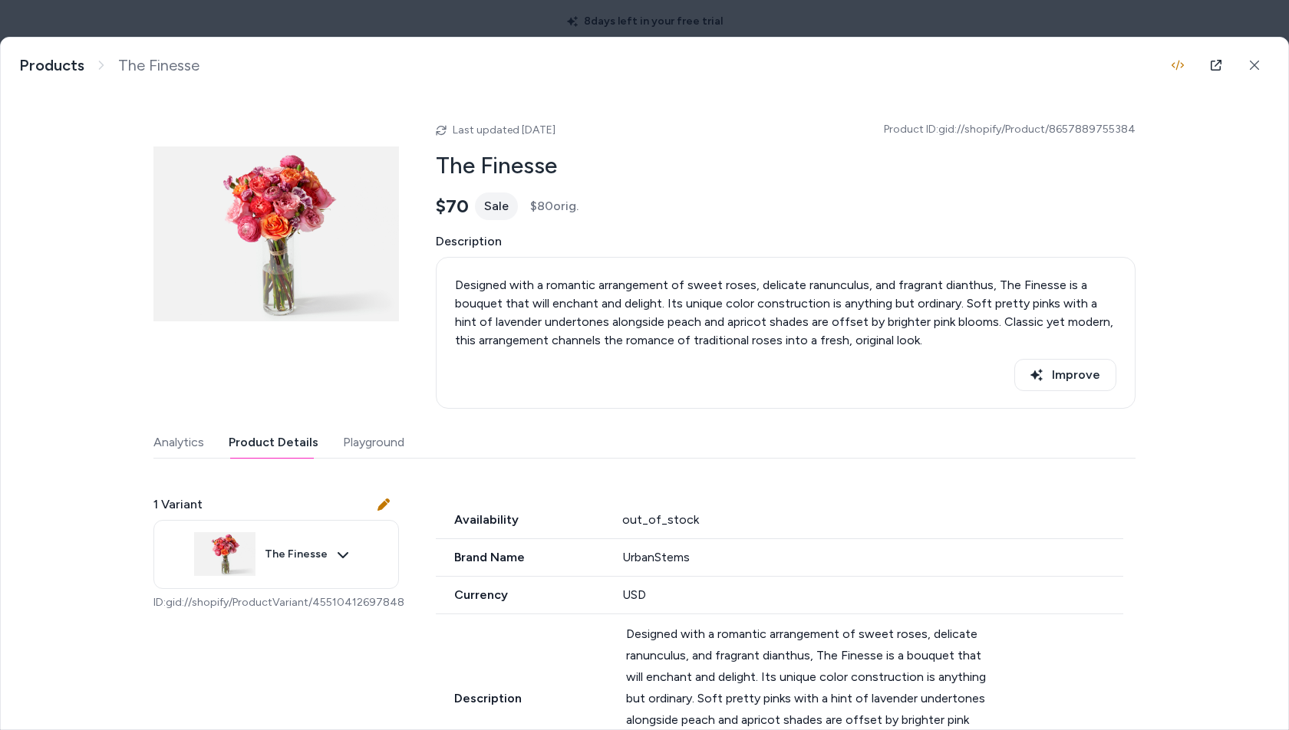
click at [275, 447] on button "Product Details" at bounding box center [274, 442] width 90 height 31
drag, startPoint x: 1138, startPoint y: 125, endPoint x: 947, endPoint y: 124, distance: 191.0
click at [947, 124] on div "The Finesse Designed with a romantic arrangement of sweet roses, delicate ranun…" at bounding box center [644, 384] width 1287 height 692
copy span "gid://shopify/Product/8657889755384"
click at [1179, 61] on icon "button" at bounding box center [1177, 66] width 12 height 10
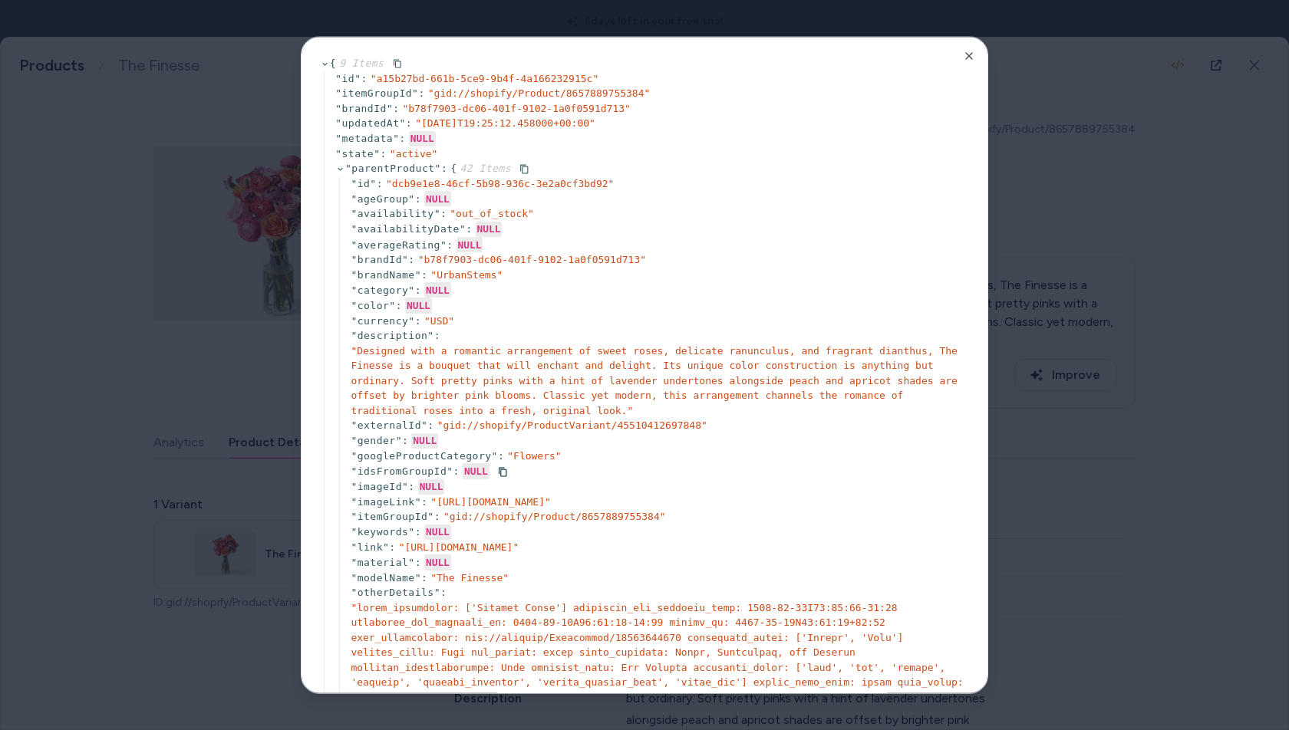
scroll to position [453, 0]
click at [1167, 366] on div at bounding box center [644, 365] width 1289 height 730
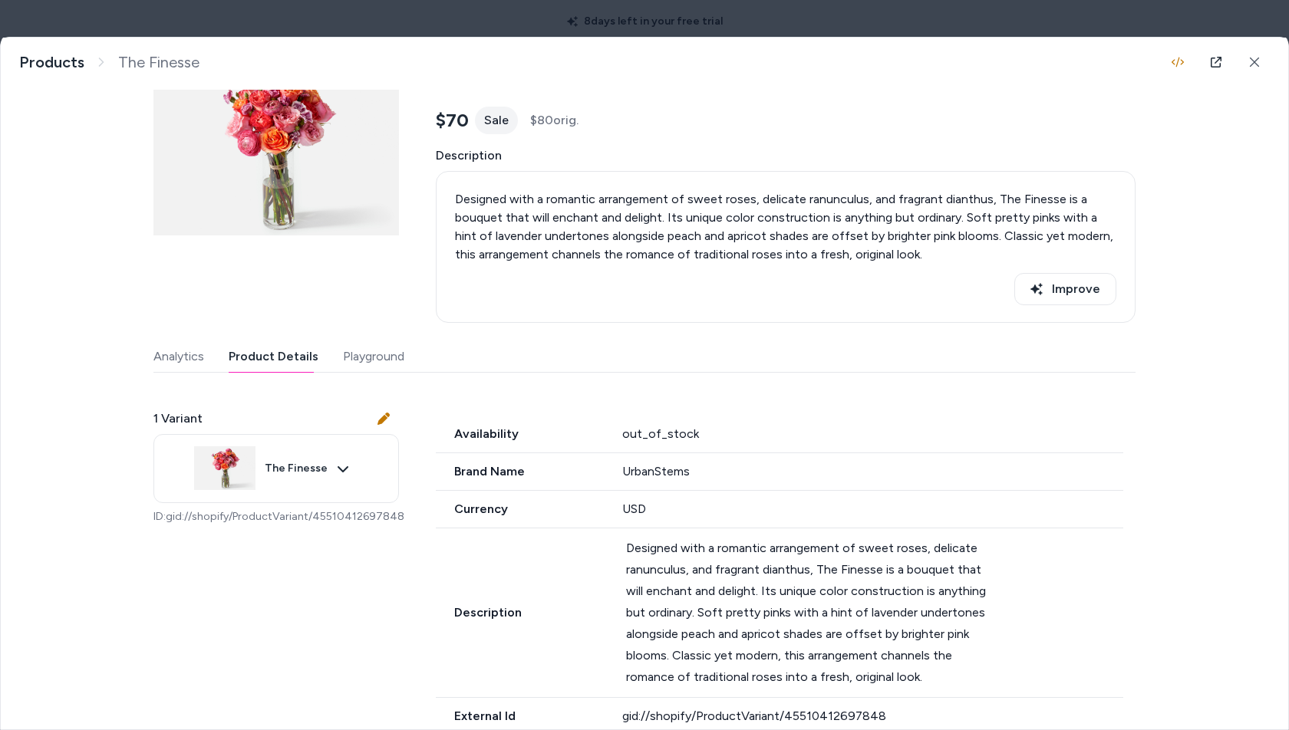
scroll to position [77, 0]
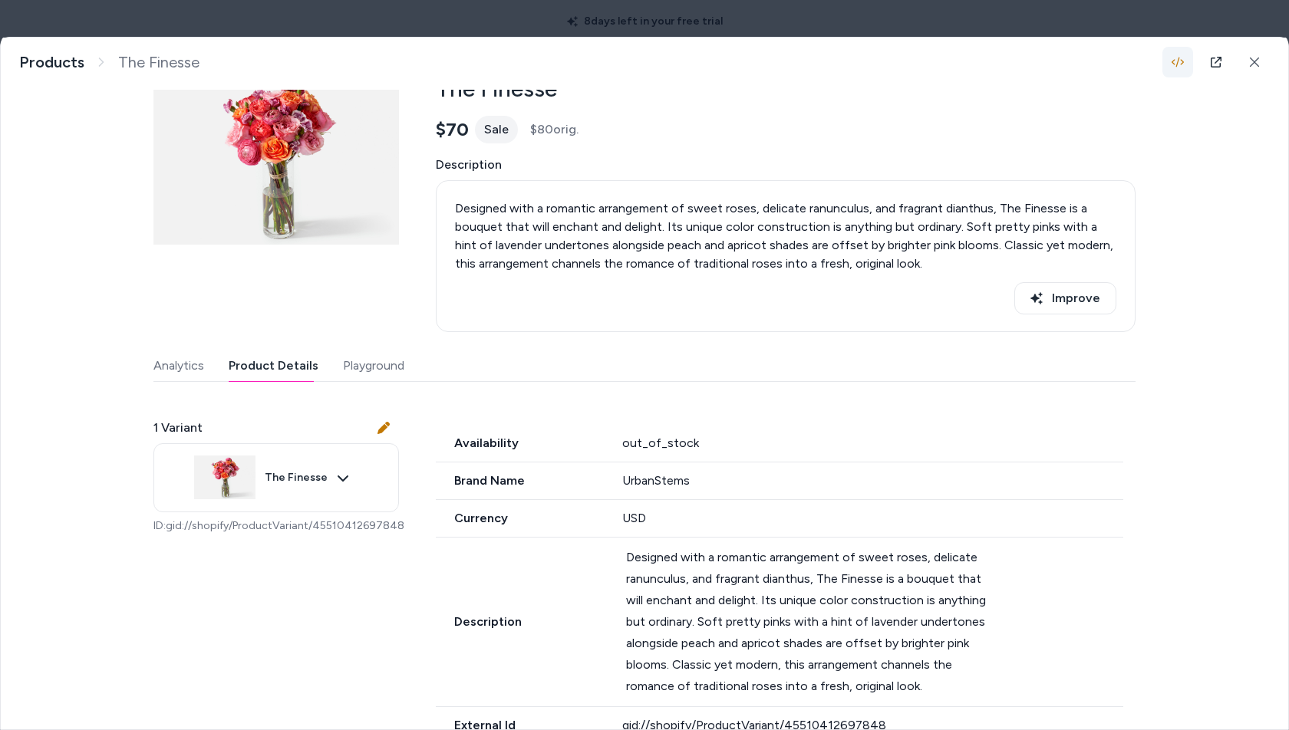
click at [1177, 59] on icon "button" at bounding box center [1177, 62] width 12 height 12
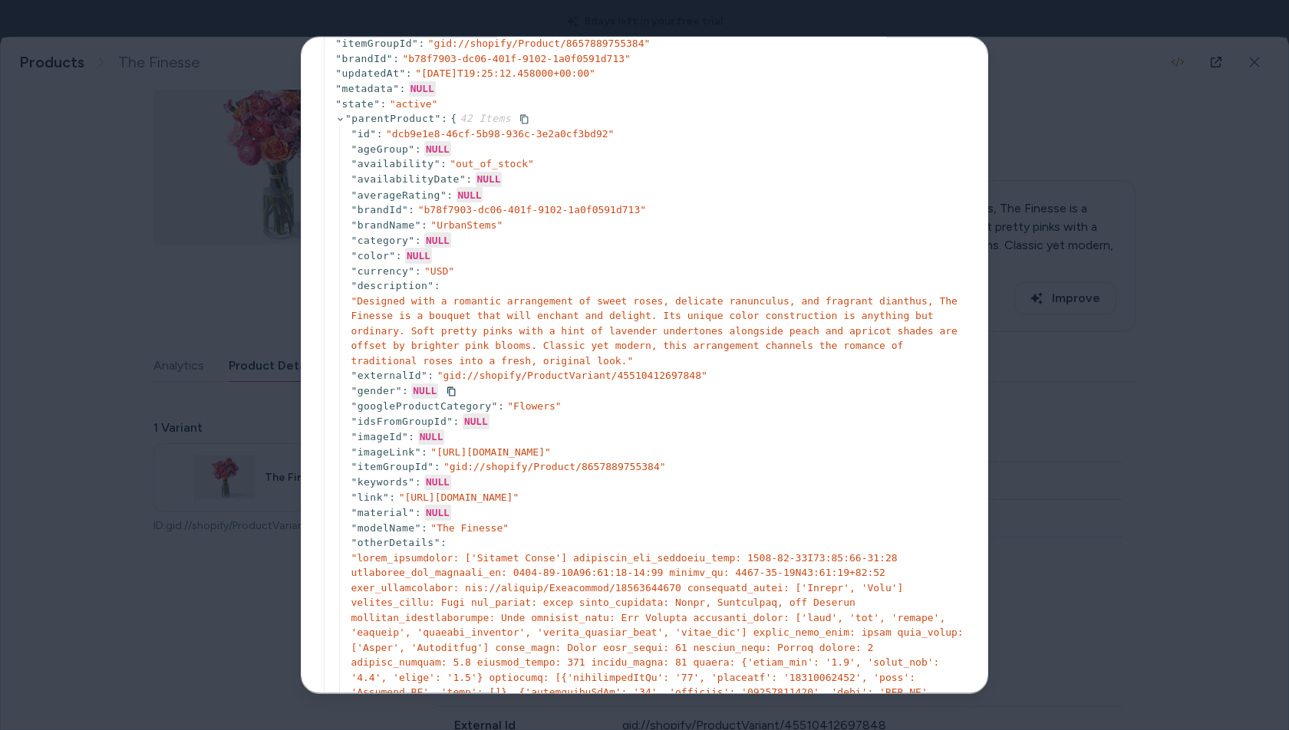
scroll to position [55, 0]
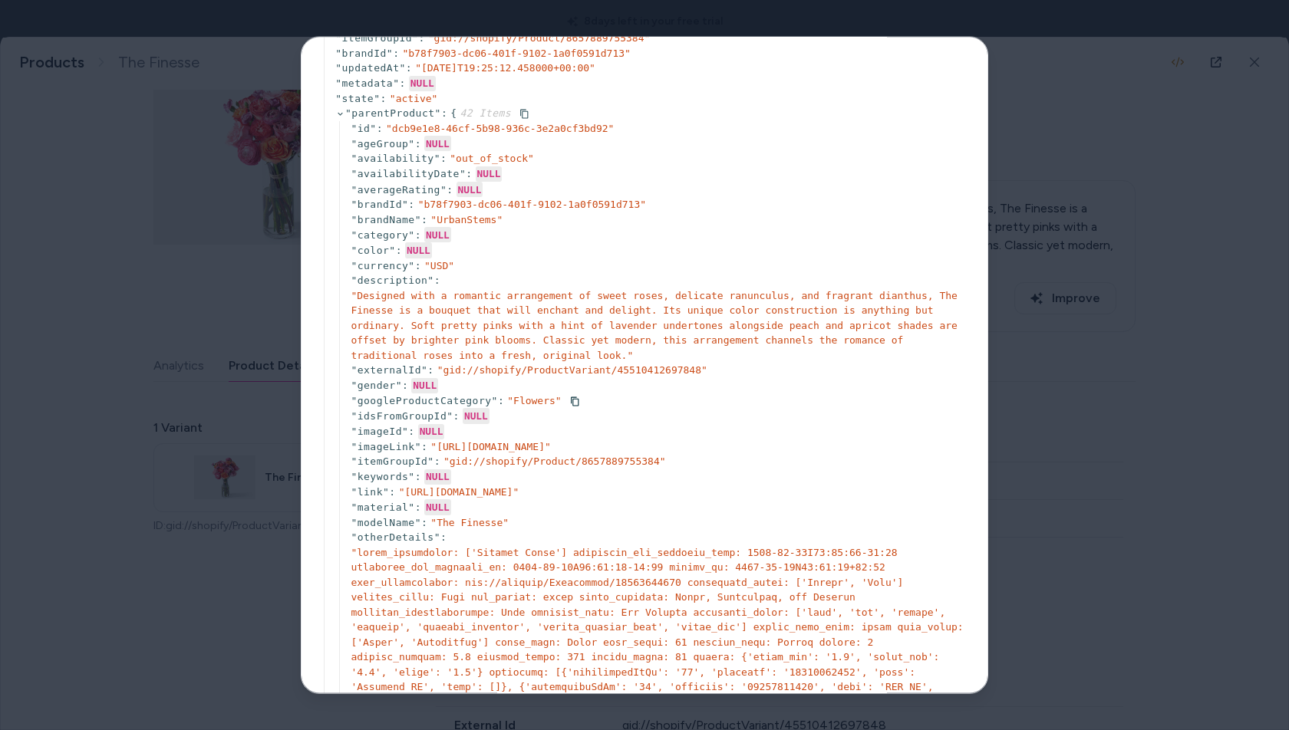
click at [532, 399] on span "" Flowers "" at bounding box center [534, 400] width 54 height 12
copy span "Flowers"
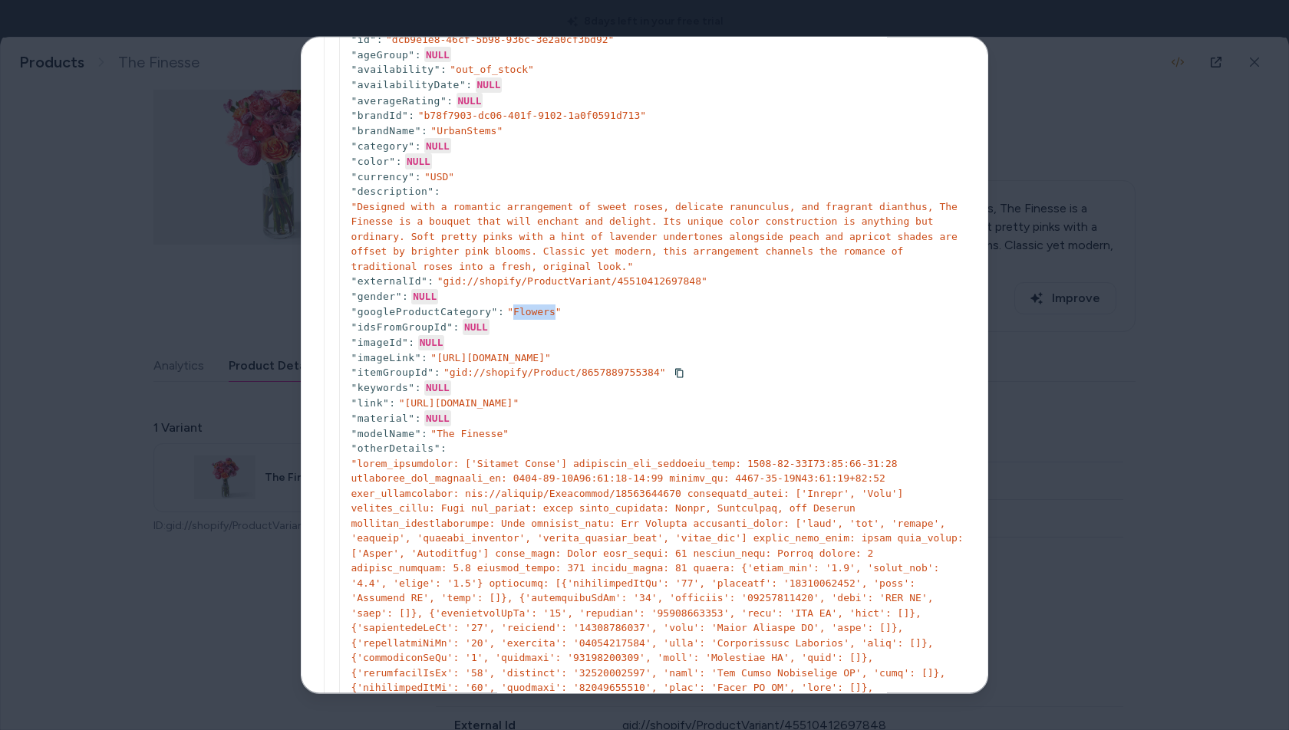
scroll to position [0, 0]
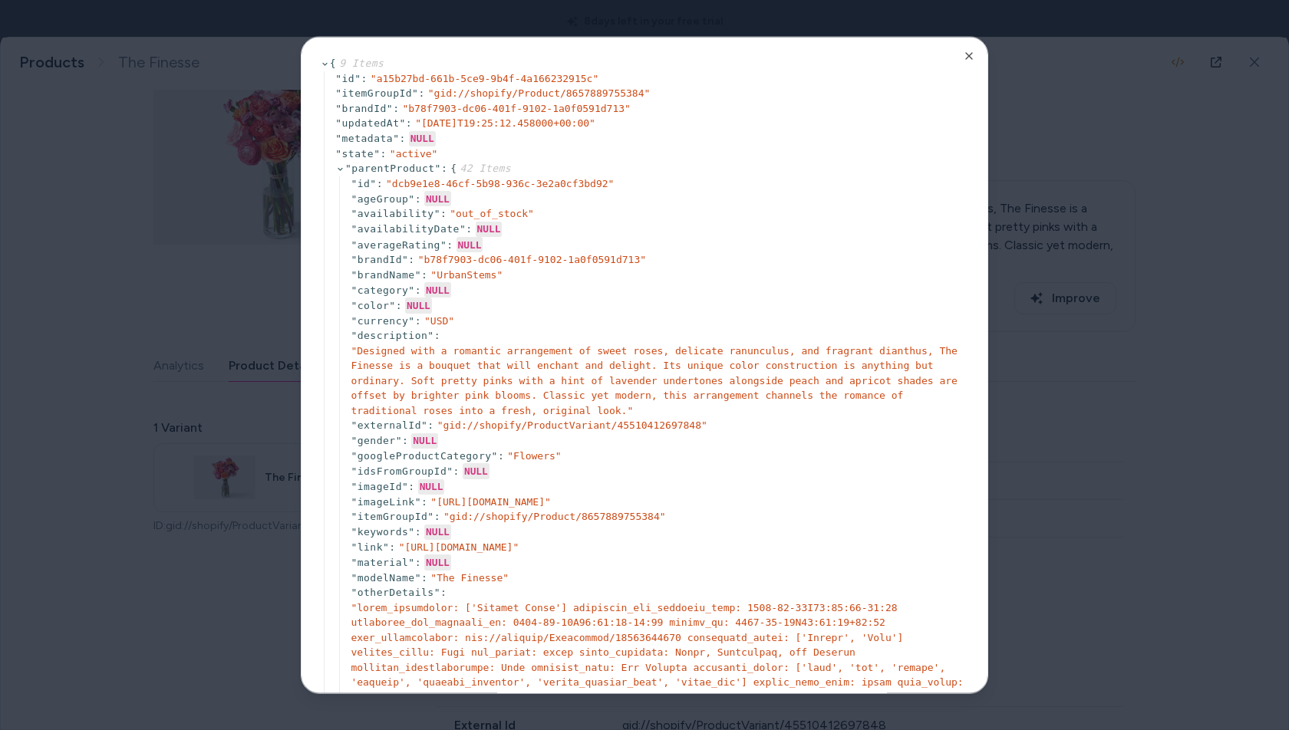
click at [204, 294] on div at bounding box center [644, 365] width 1289 height 730
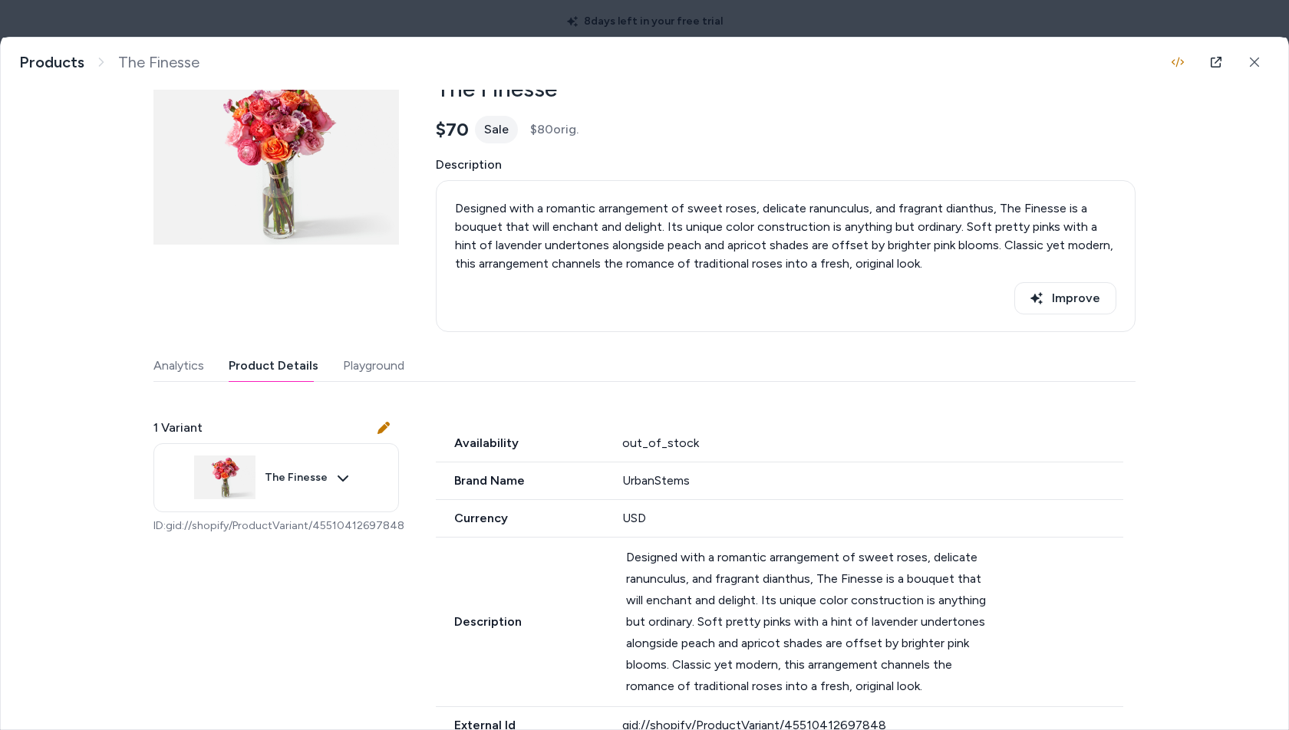
click at [286, 166] on img at bounding box center [275, 157] width 245 height 245
click at [1208, 68] on link at bounding box center [1216, 62] width 31 height 31
click at [1261, 61] on button at bounding box center [1254, 62] width 31 height 31
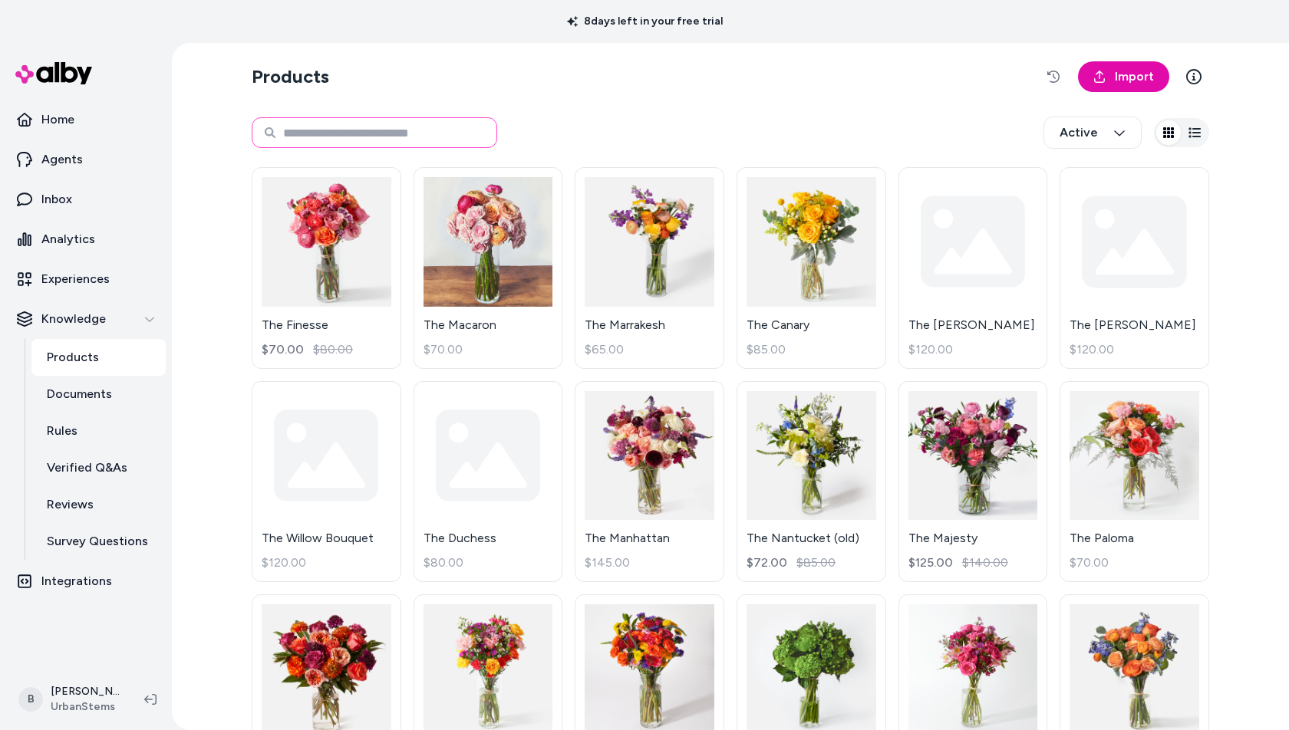
click at [336, 124] on input at bounding box center [374, 132] width 245 height 31
type input "**********"
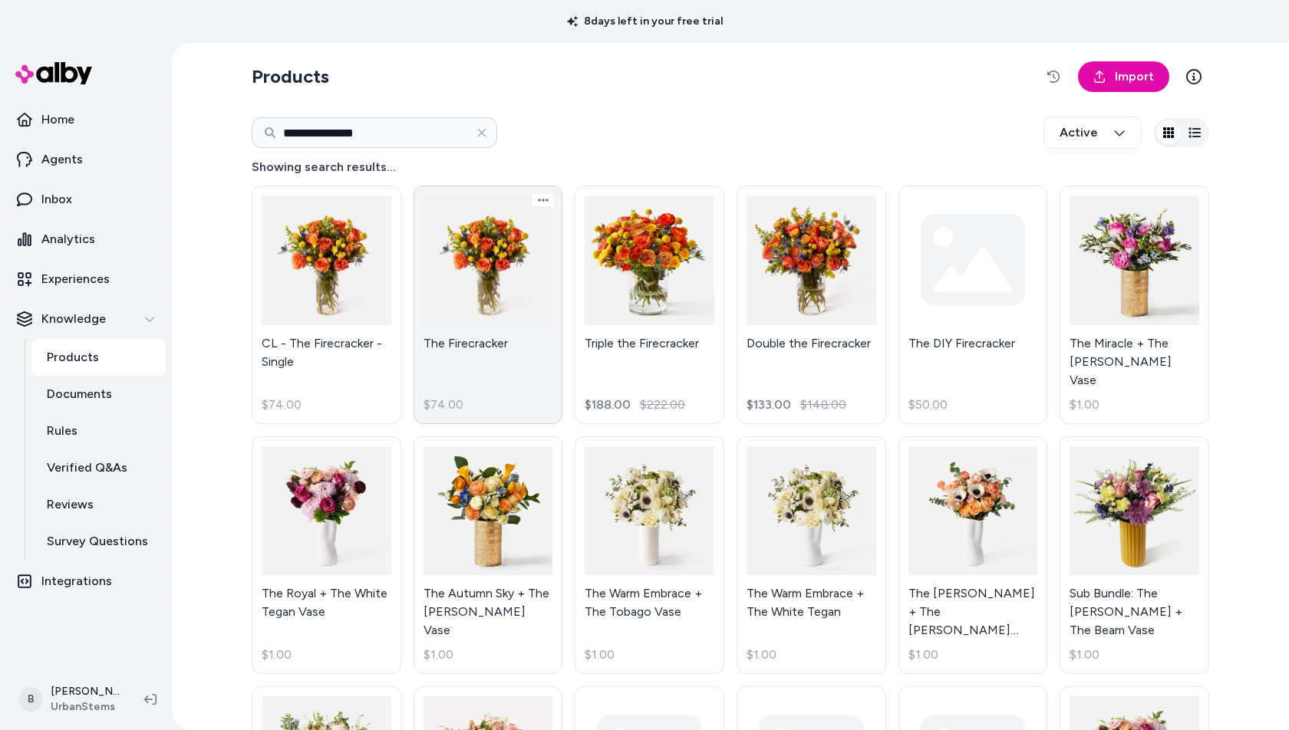
click at [505, 349] on link "The Firecracker $74.00" at bounding box center [489, 305] width 150 height 239
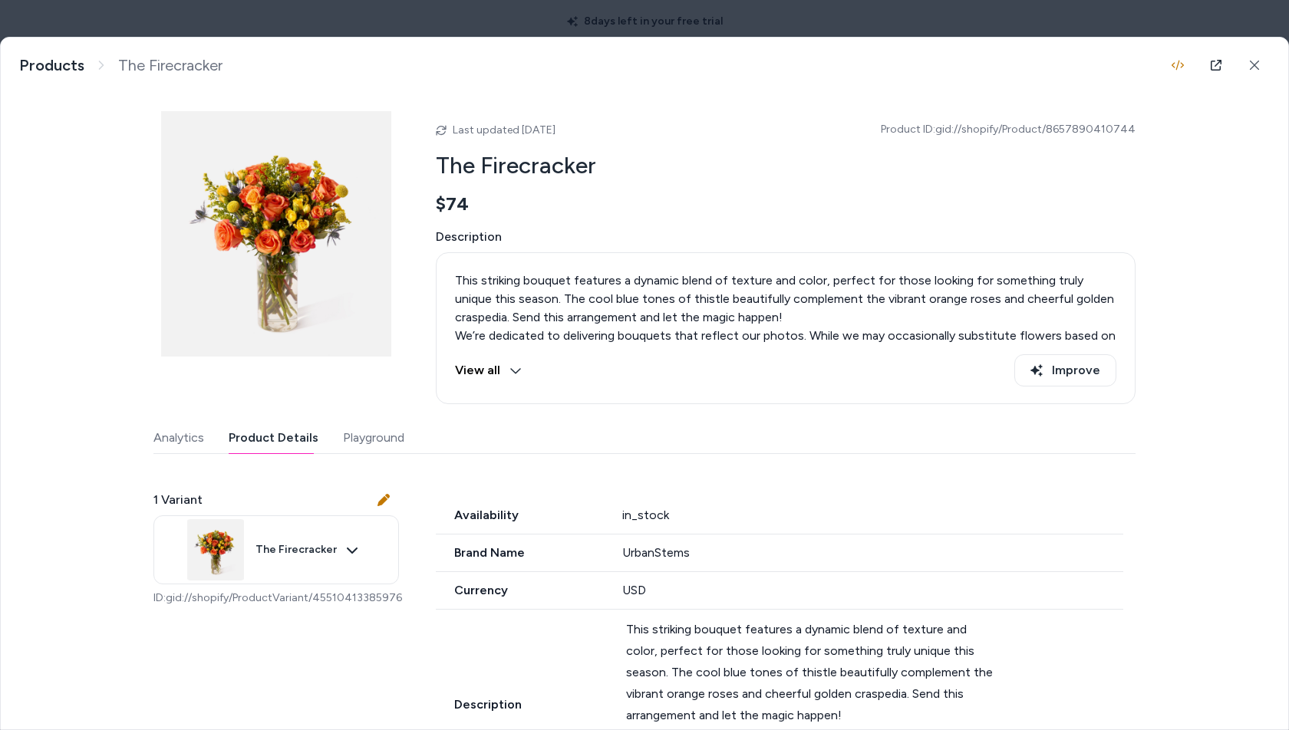
click at [237, 423] on button "Product Details" at bounding box center [274, 438] width 90 height 31
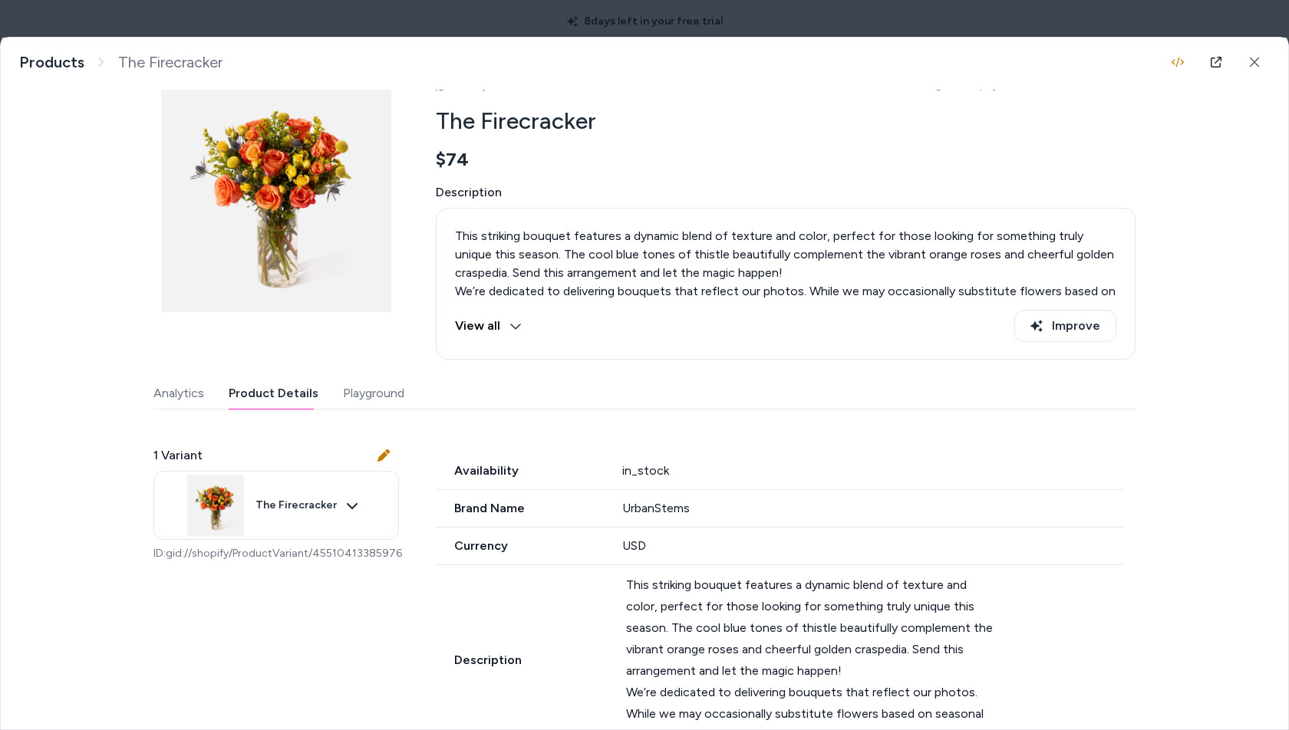
scroll to position [46, 0]
click at [1221, 62] on icon at bounding box center [1216, 62] width 12 height 12
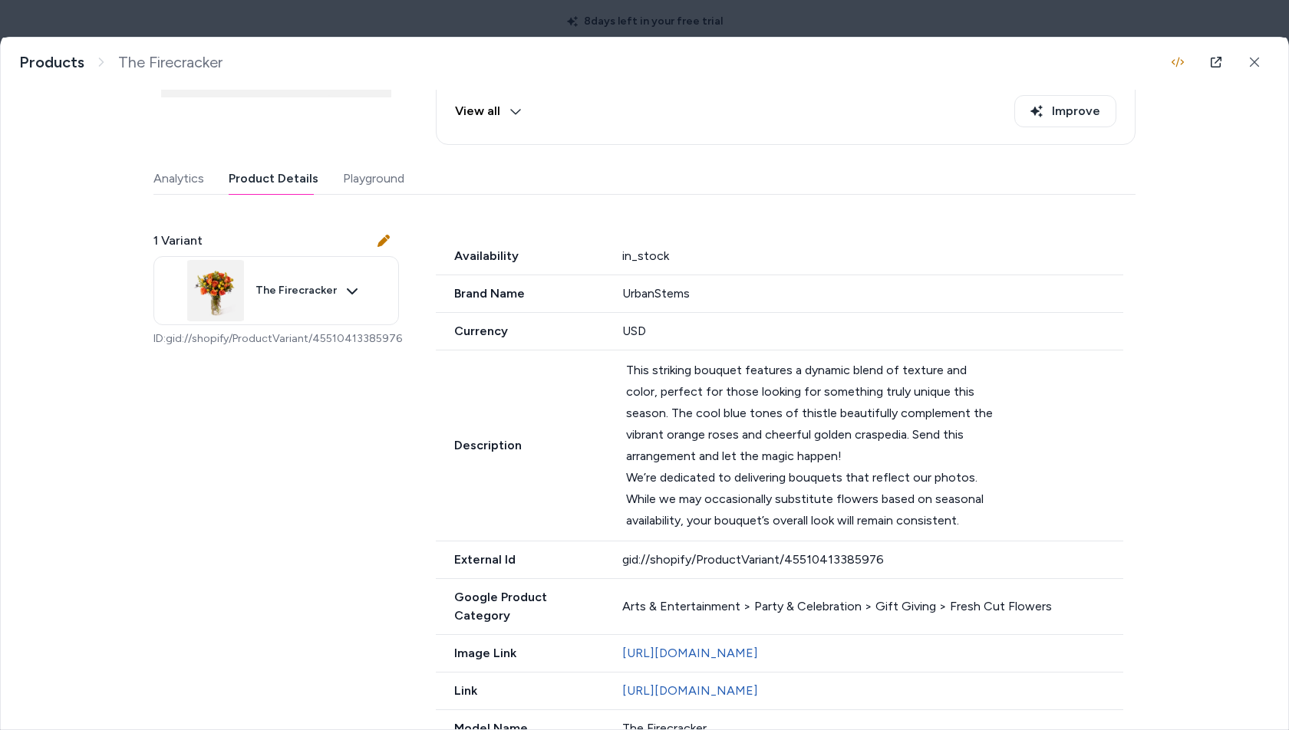
scroll to position [235, 0]
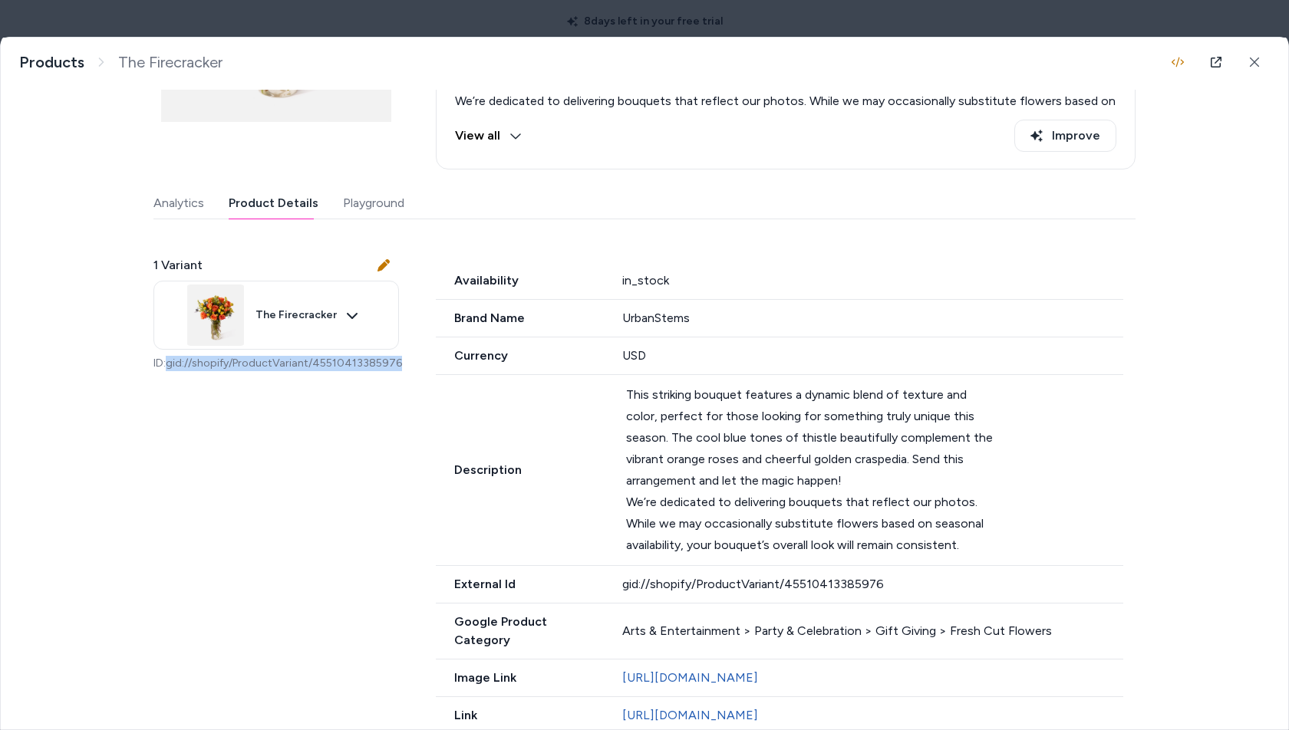
drag, startPoint x: 396, startPoint y: 363, endPoint x: 170, endPoint y: 364, distance: 225.5
click at [170, 364] on p "ID: gid://shopify/ProductVariant/45510413385976" at bounding box center [275, 363] width 245 height 15
copy p "gid://shopify/ProductVariant/45510413385976"
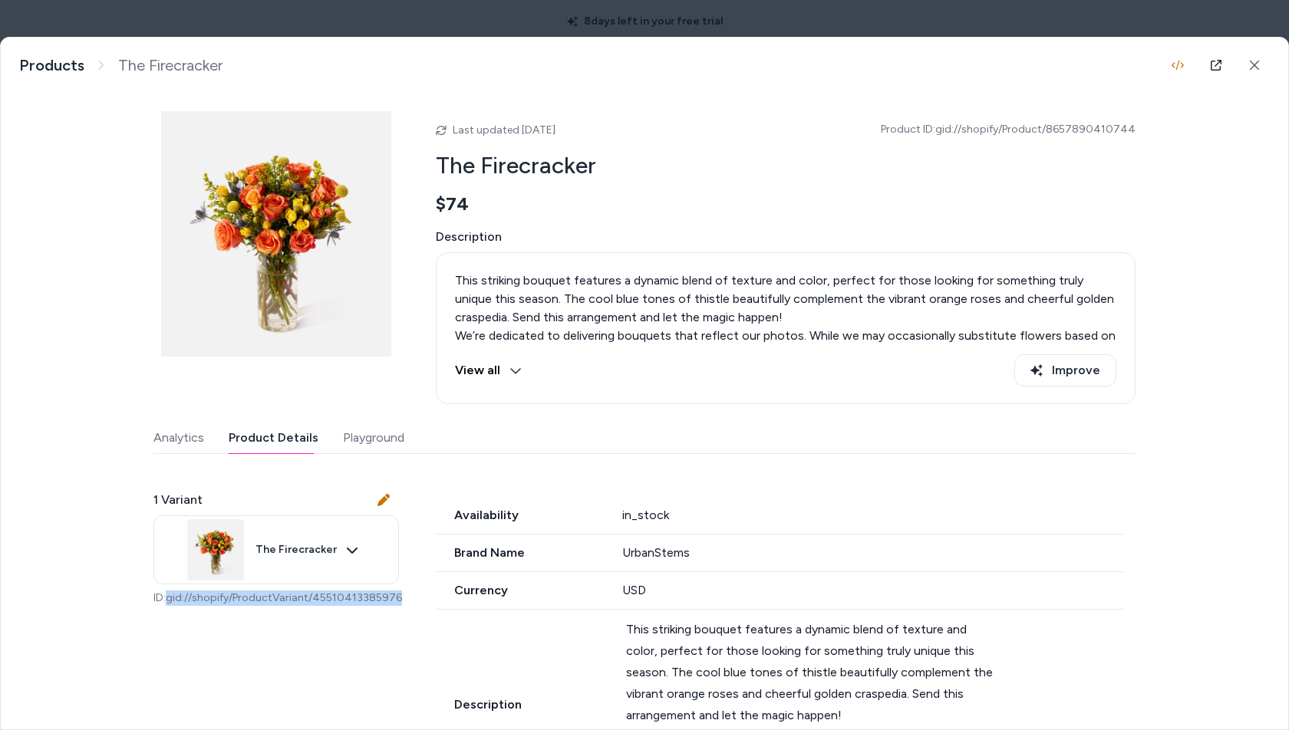
scroll to position [4, 0]
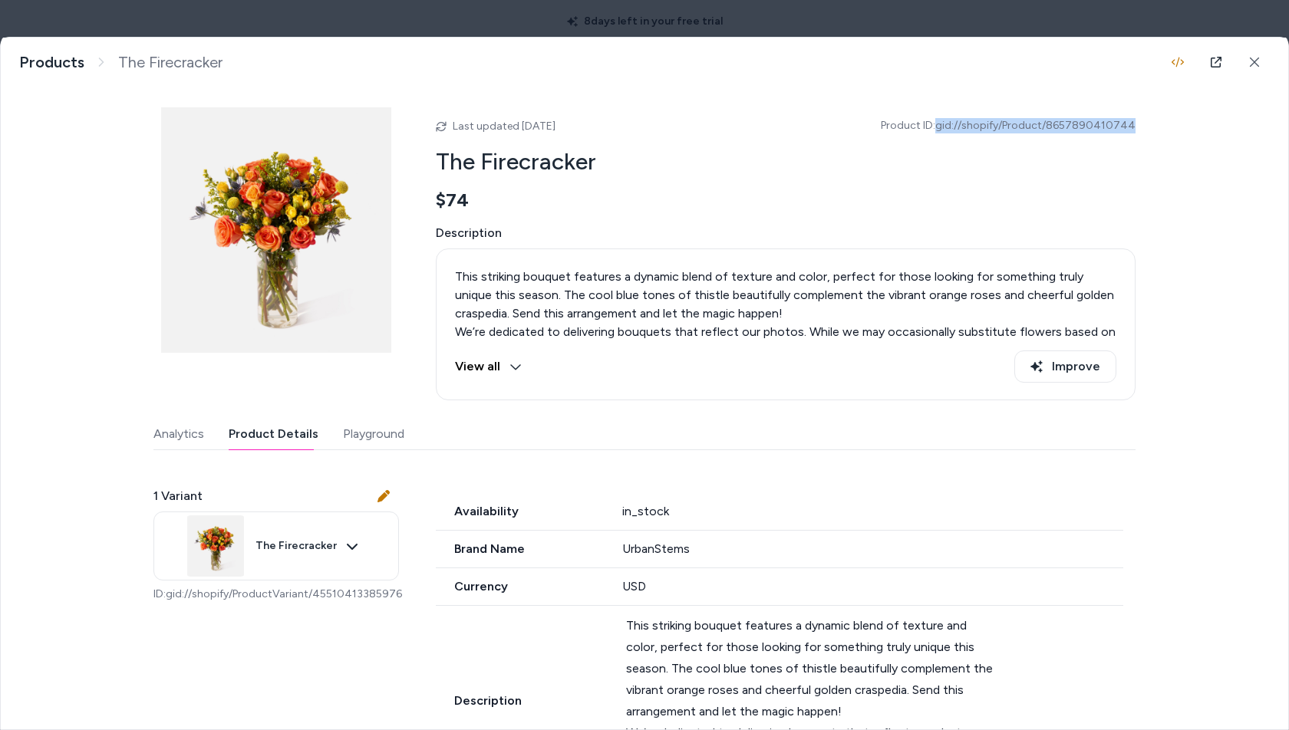
drag, startPoint x: 1138, startPoint y: 127, endPoint x: 947, endPoint y: 127, distance: 190.3
click at [947, 127] on div "The Firecracker This striking bouquet features a dynamic blend of texture and c…" at bounding box center [644, 384] width 1287 height 692
copy span "gid://shopify/Product/8657890410744"
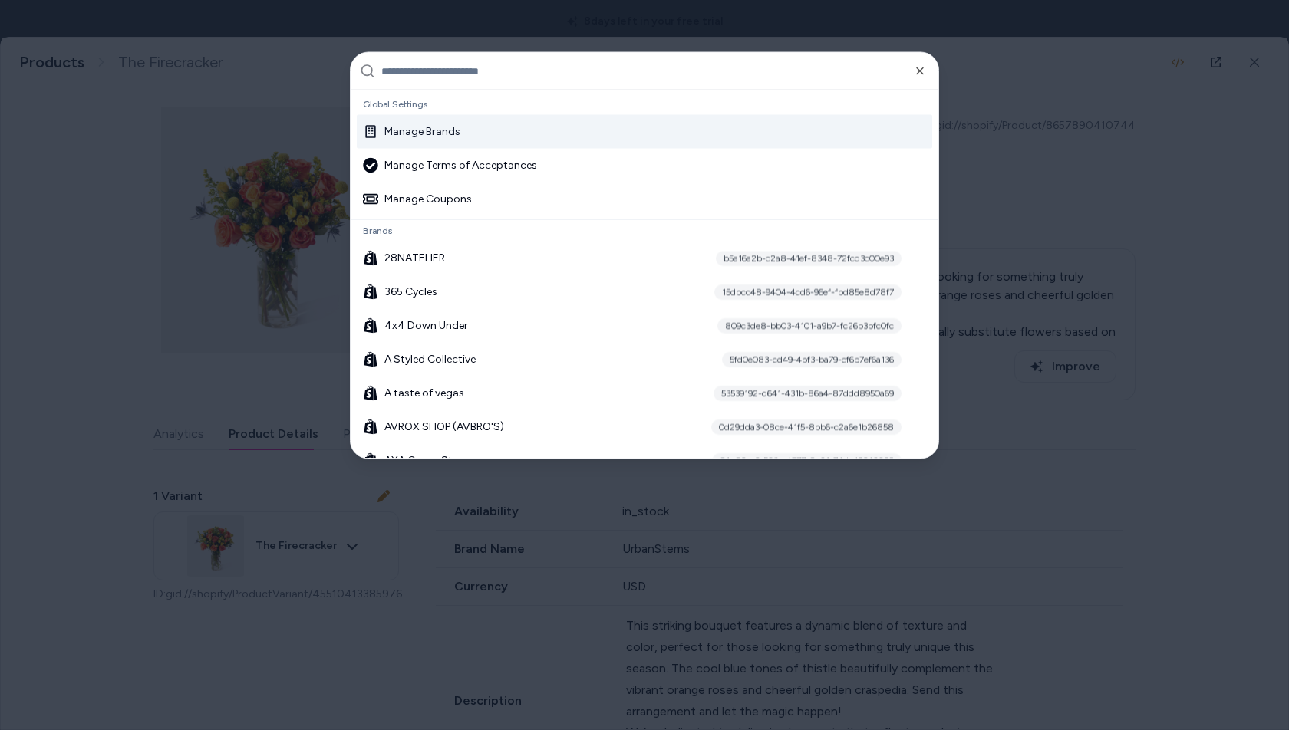
click at [1160, 74] on div at bounding box center [644, 365] width 1289 height 730
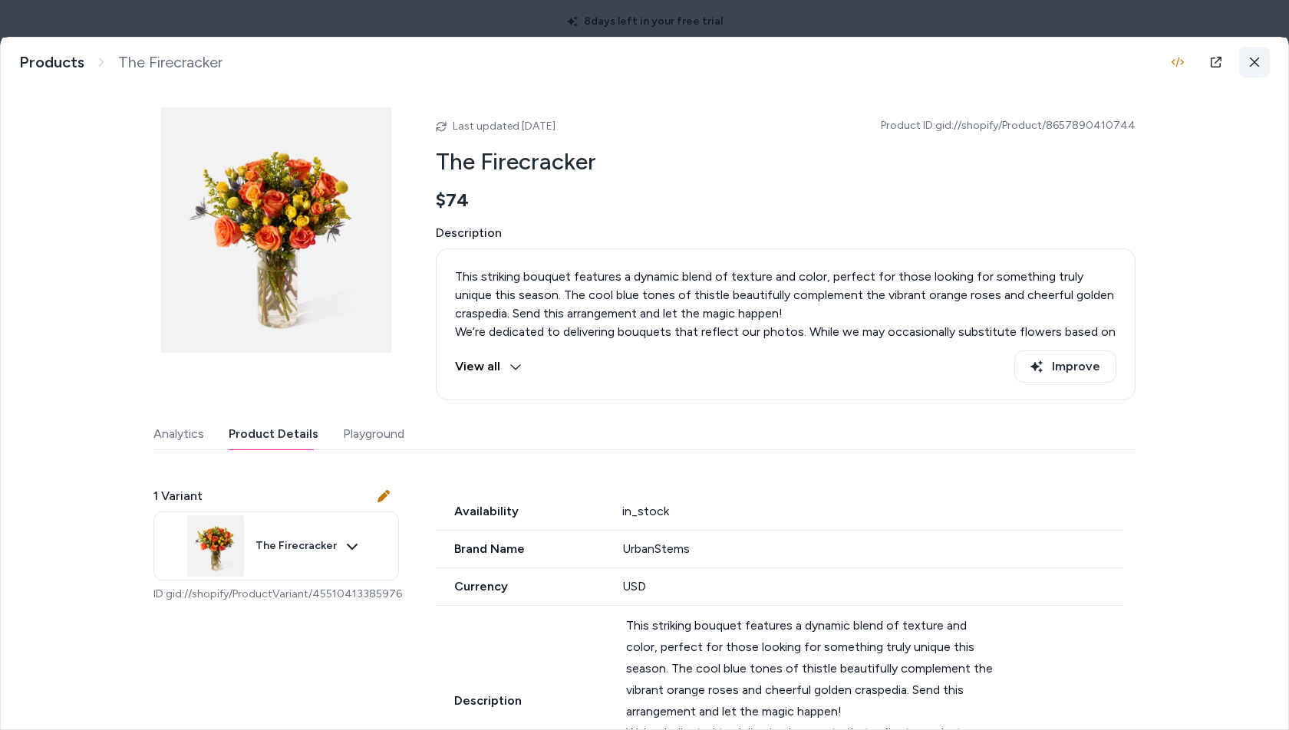
click at [1250, 67] on icon at bounding box center [1254, 62] width 11 height 11
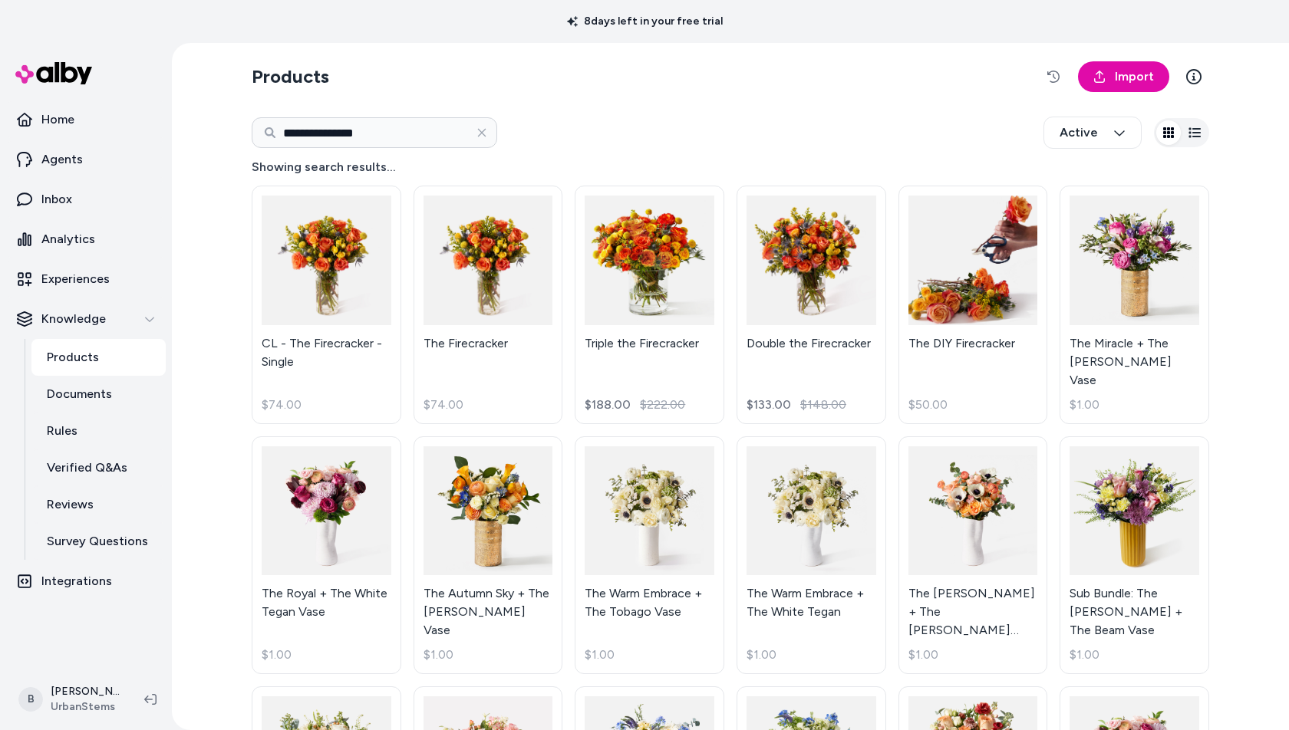
click at [309, 77] on h2 "Products" at bounding box center [290, 76] width 77 height 25
click at [93, 358] on p "Products" at bounding box center [73, 357] width 52 height 18
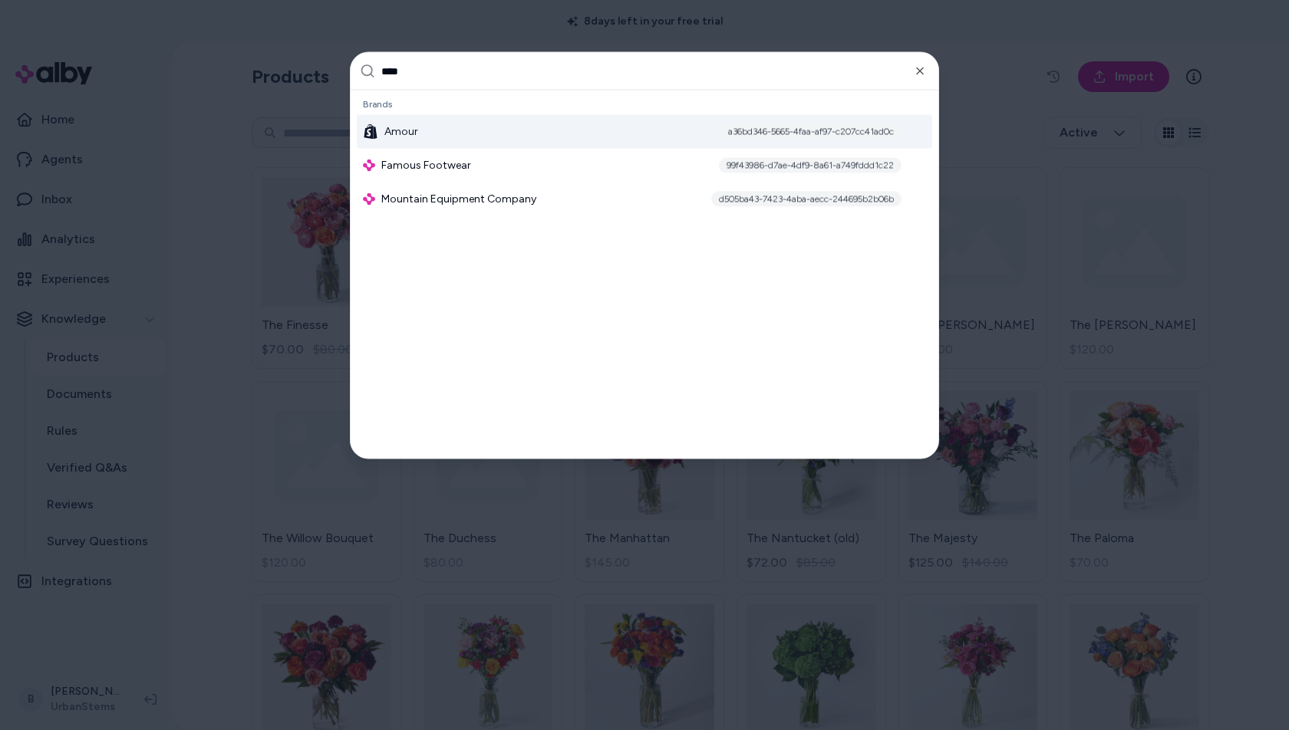
type input "*****"
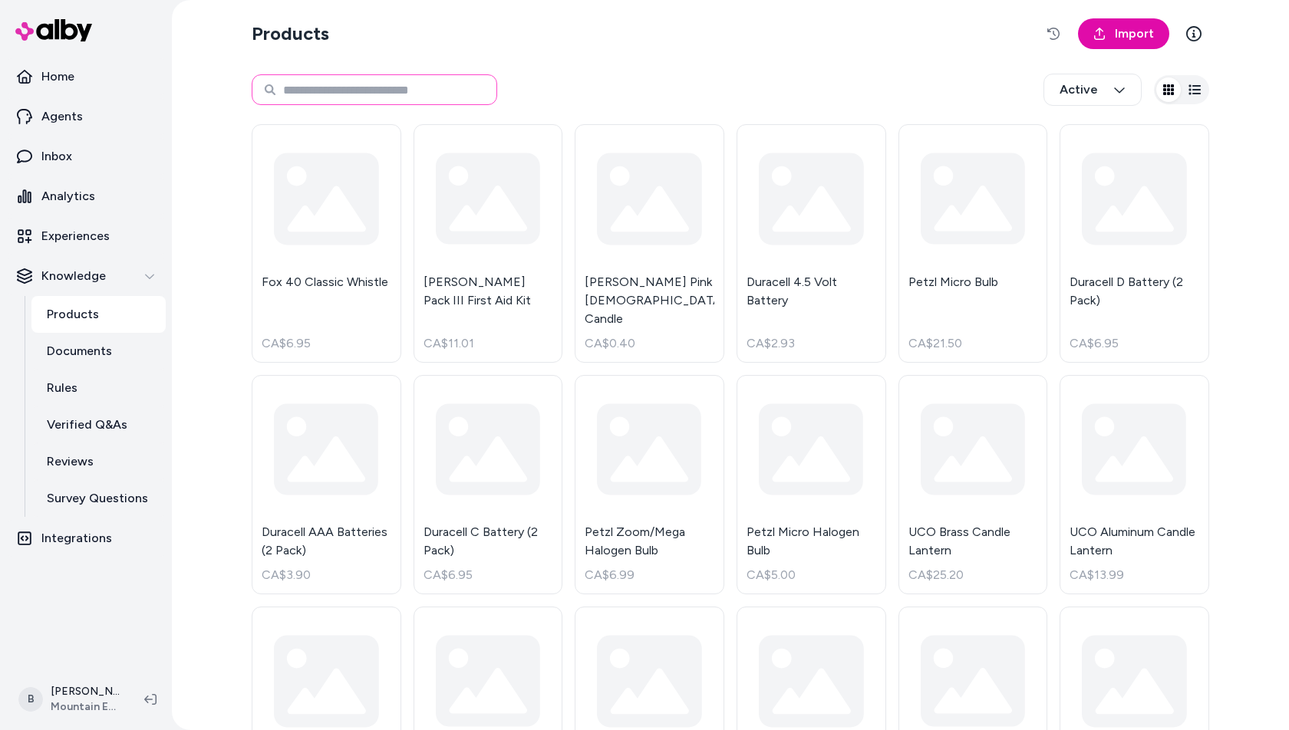
click at [303, 97] on input at bounding box center [374, 89] width 245 height 31
type input "********"
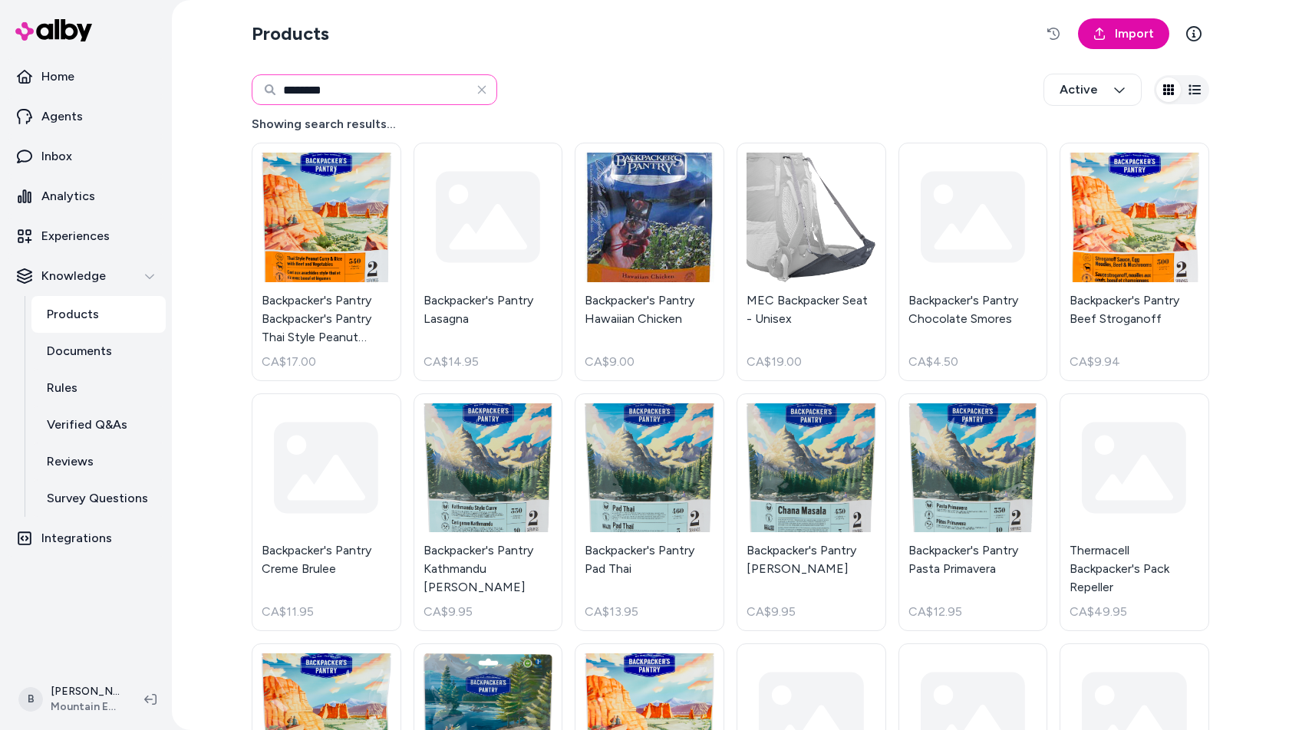
click at [335, 89] on input "********" at bounding box center [374, 89] width 245 height 31
click at [349, 103] on input "********" at bounding box center [374, 89] width 245 height 31
click at [477, 87] on icon "button" at bounding box center [482, 90] width 12 height 12
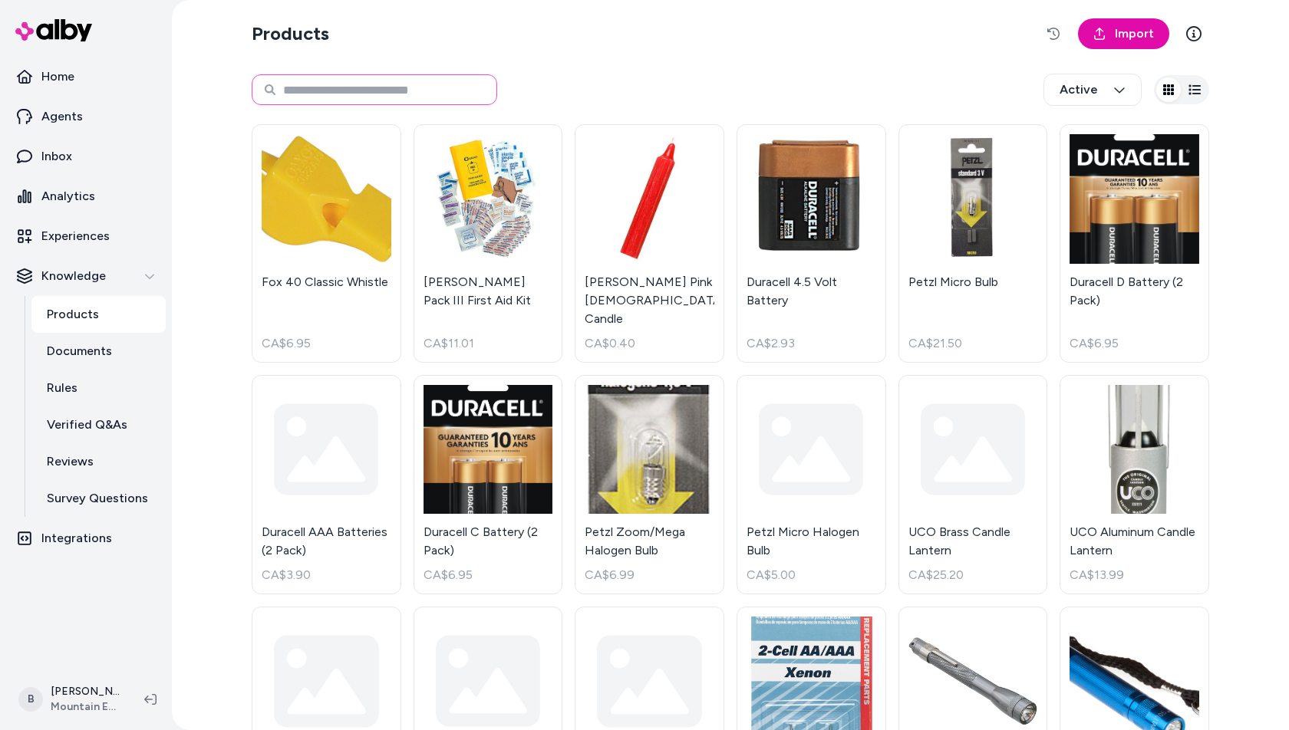
click at [367, 91] on input at bounding box center [374, 89] width 245 height 31
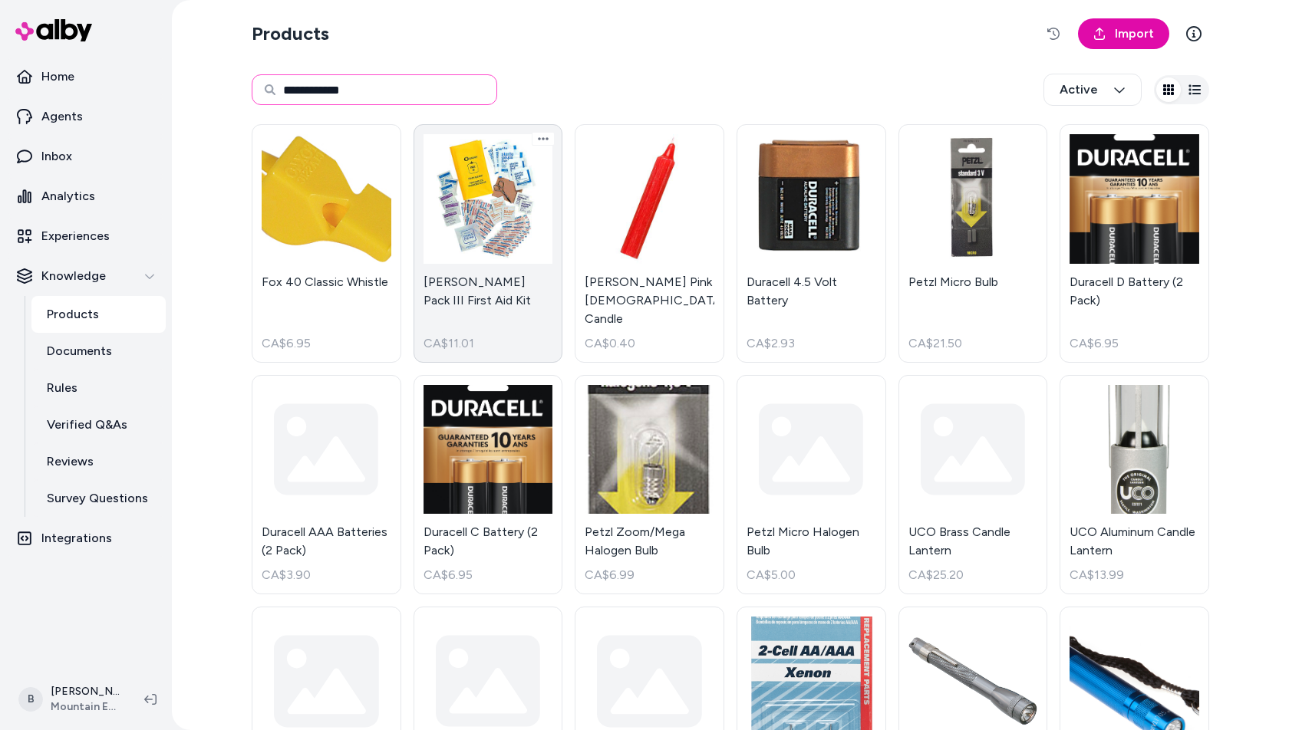
type input "**********"
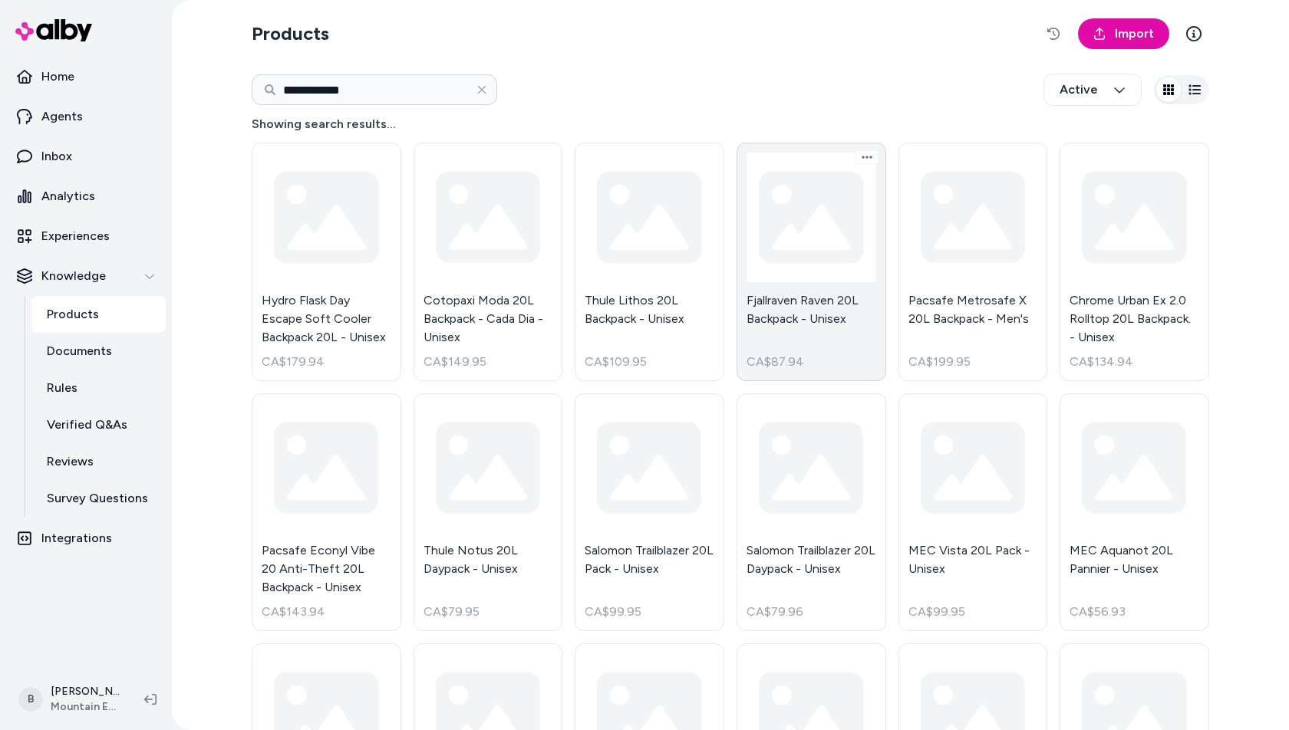
click at [804, 236] on link "Fjallraven Raven 20L Backpack - Unisex CA$87.94" at bounding box center [811, 262] width 150 height 239
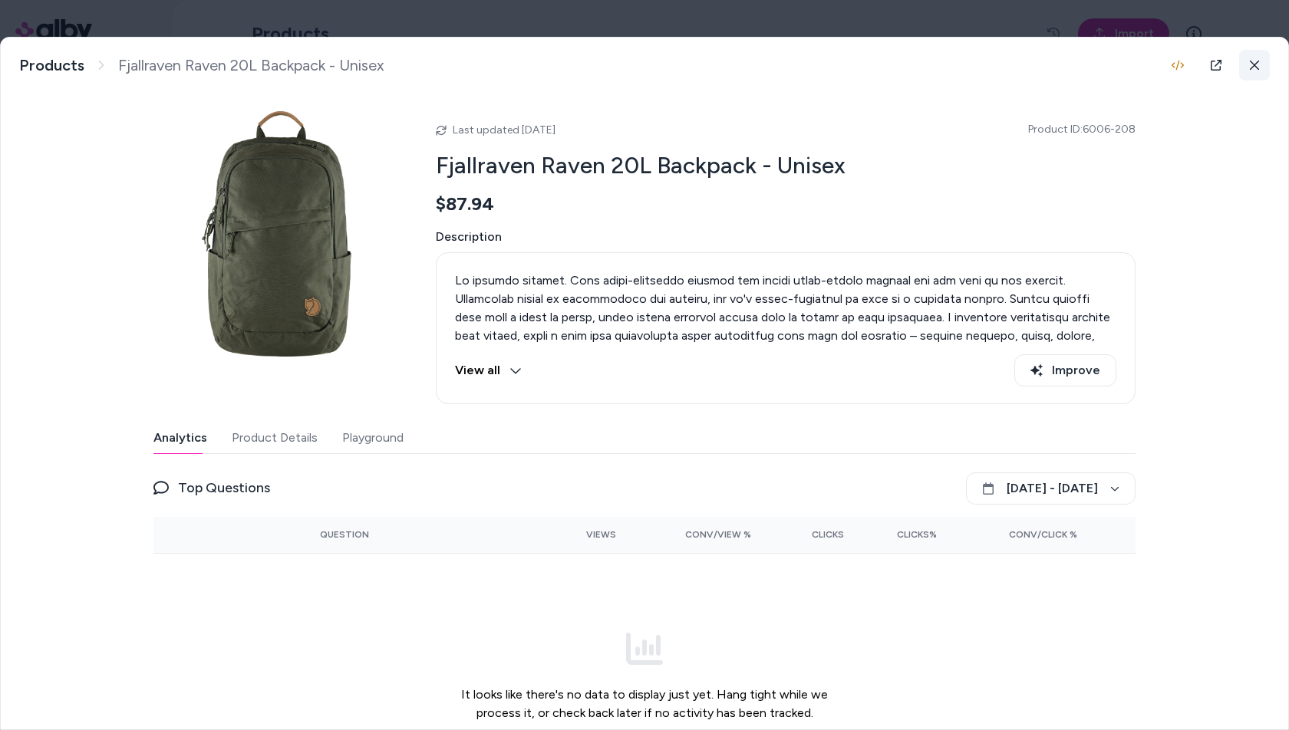
click at [1257, 60] on icon at bounding box center [1254, 65] width 11 height 11
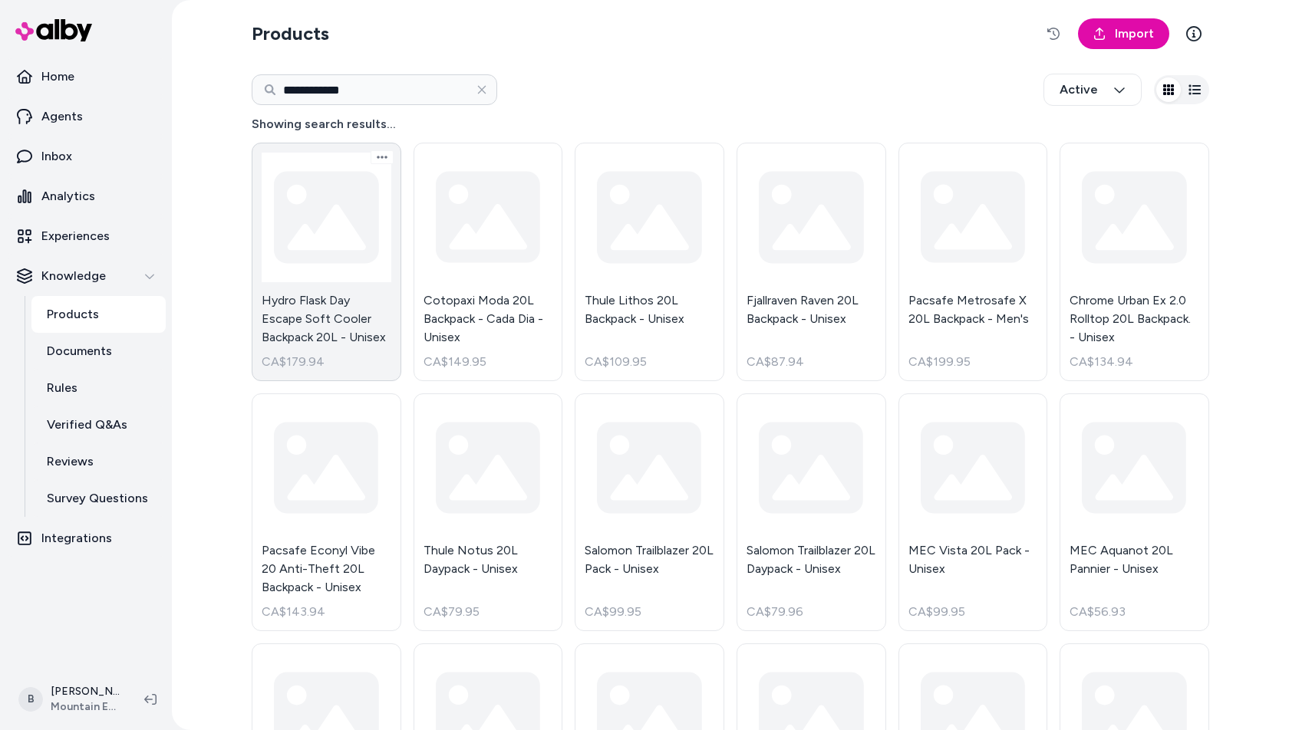
click at [338, 237] on link "Hydro Flask Day Escape Soft Cooler Backpack 20L - Unisex CA$179.94" at bounding box center [327, 262] width 150 height 239
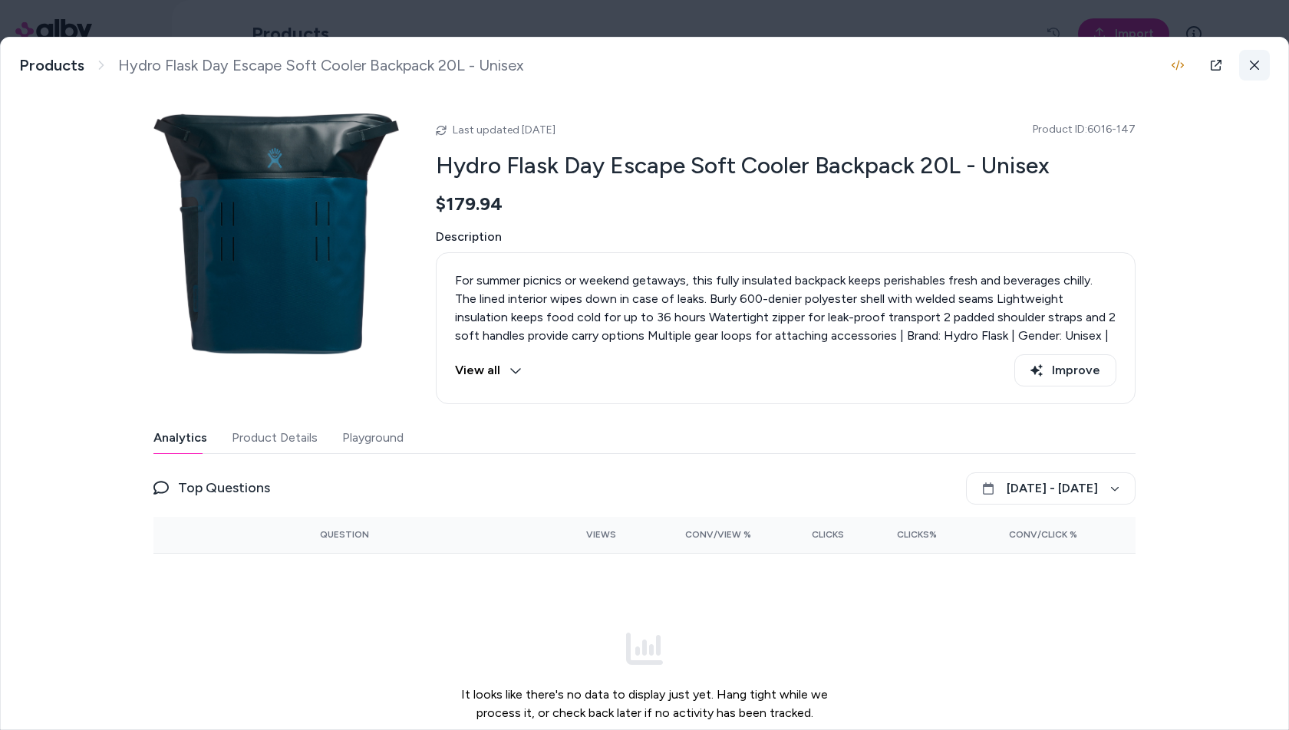
click at [1257, 65] on icon at bounding box center [1254, 65] width 11 height 11
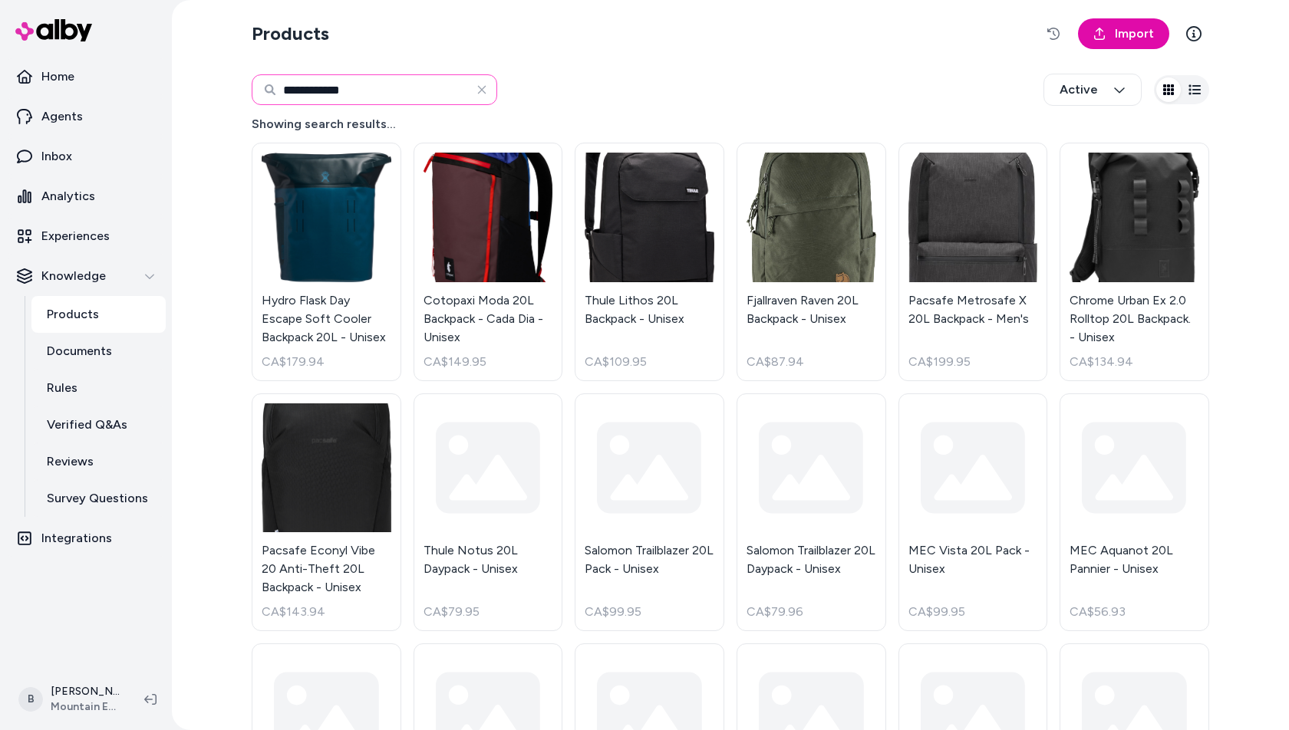
click at [348, 95] on input "**********" at bounding box center [374, 89] width 245 height 31
paste input
type input "********"
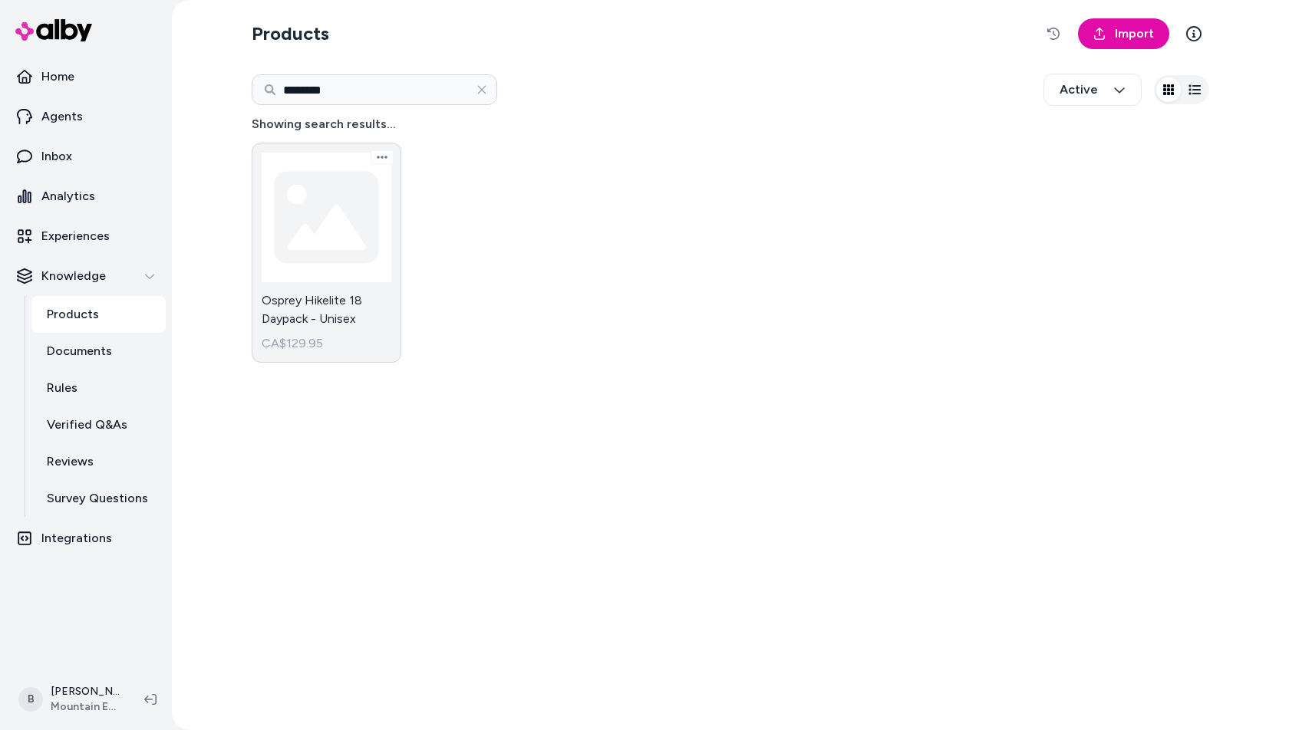
click at [348, 247] on link "Osprey Hikelite 18 Daypack - Unisex CA$129.95" at bounding box center [327, 253] width 150 height 220
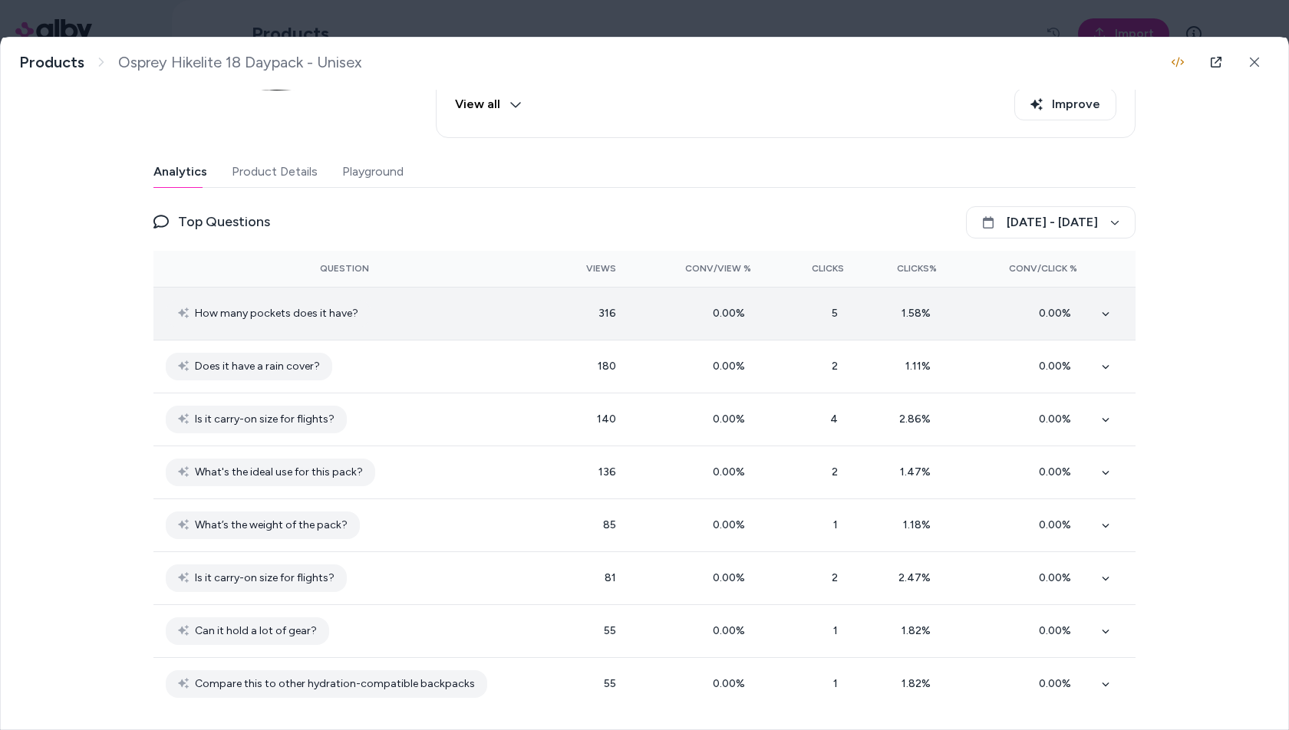
scroll to position [261, 0]
